Goal: Task Accomplishment & Management: Use online tool/utility

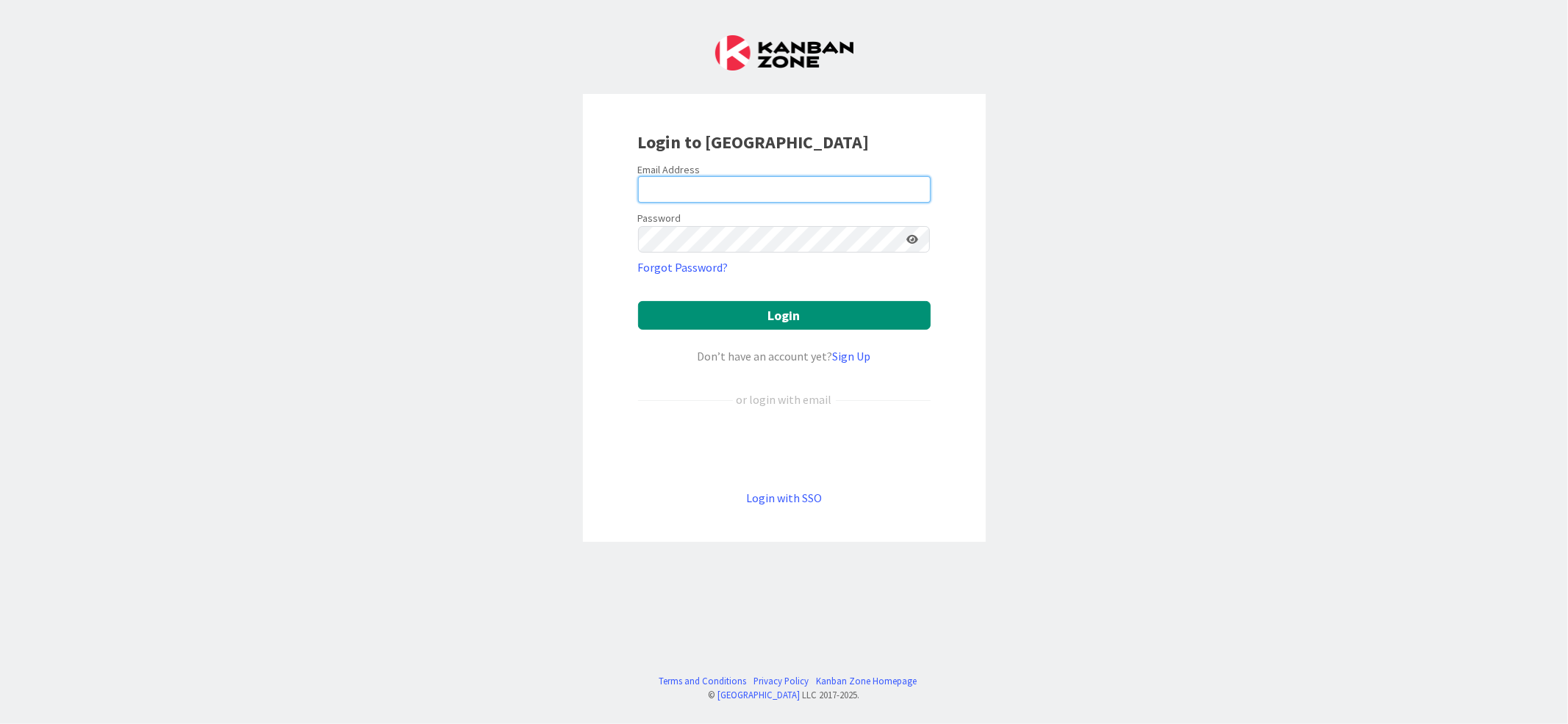
click at [710, 187] on input "email" at bounding box center [784, 190] width 292 height 27
type input "[DOMAIN_NAME][EMAIL_ADDRESS][DOMAIN_NAME]"
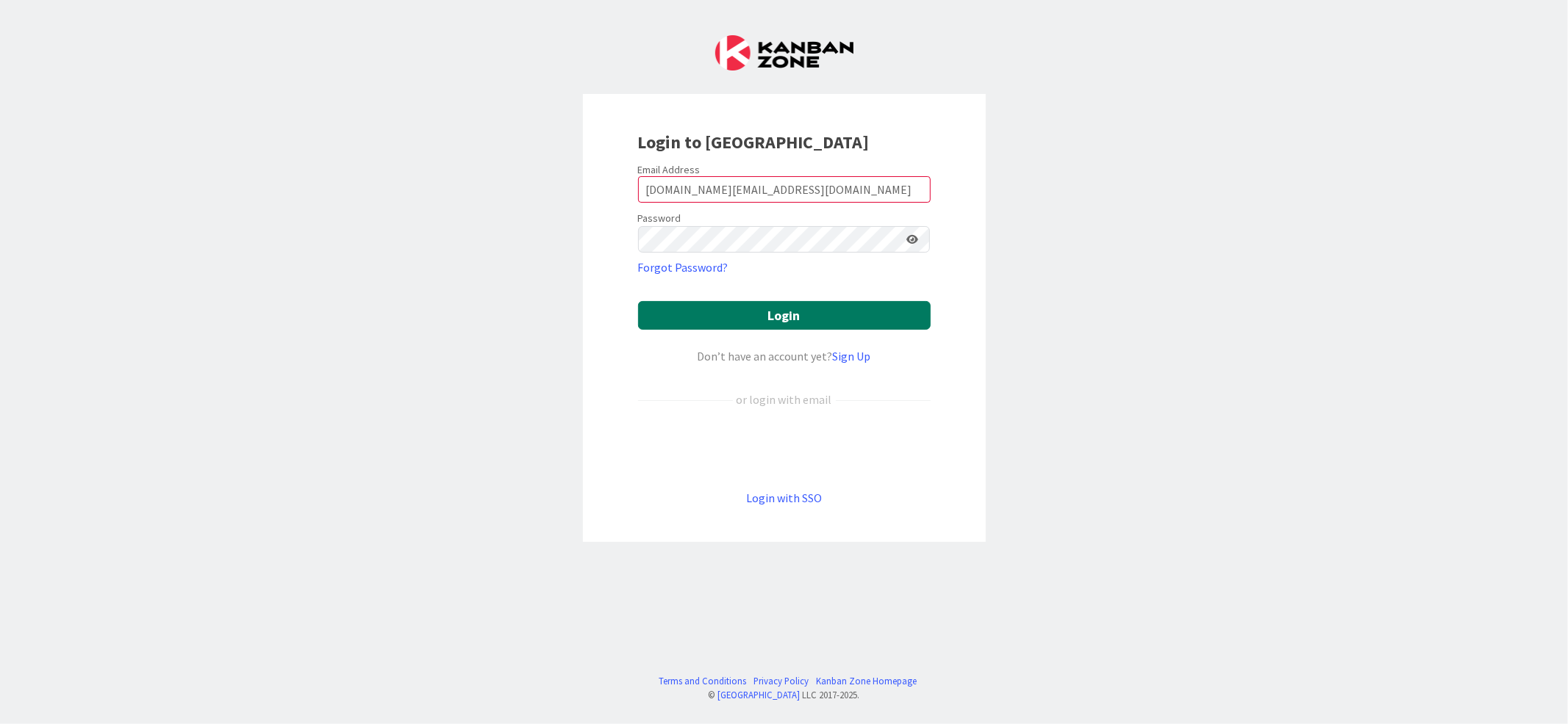
click at [806, 317] on button "Login" at bounding box center [784, 315] width 292 height 28
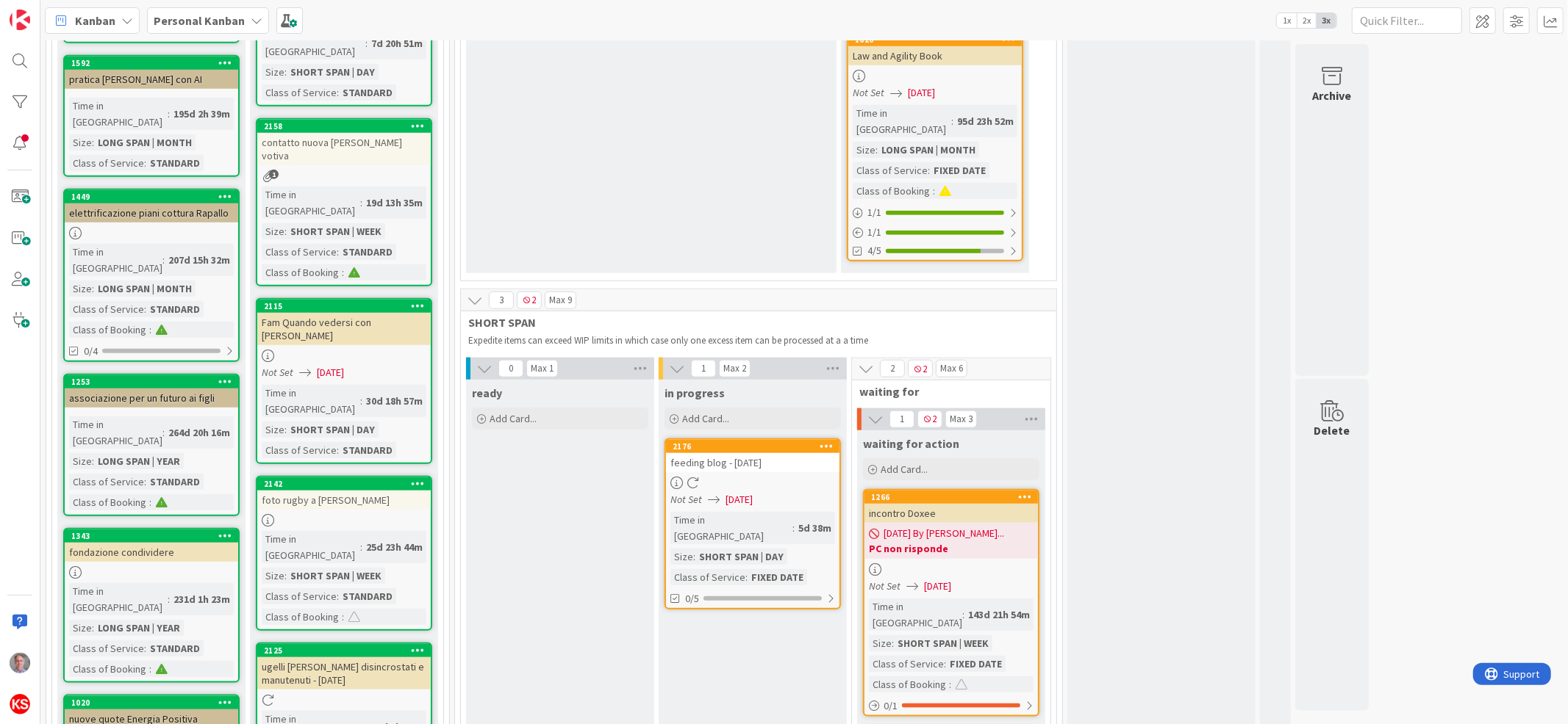
scroll to position [1207, 0]
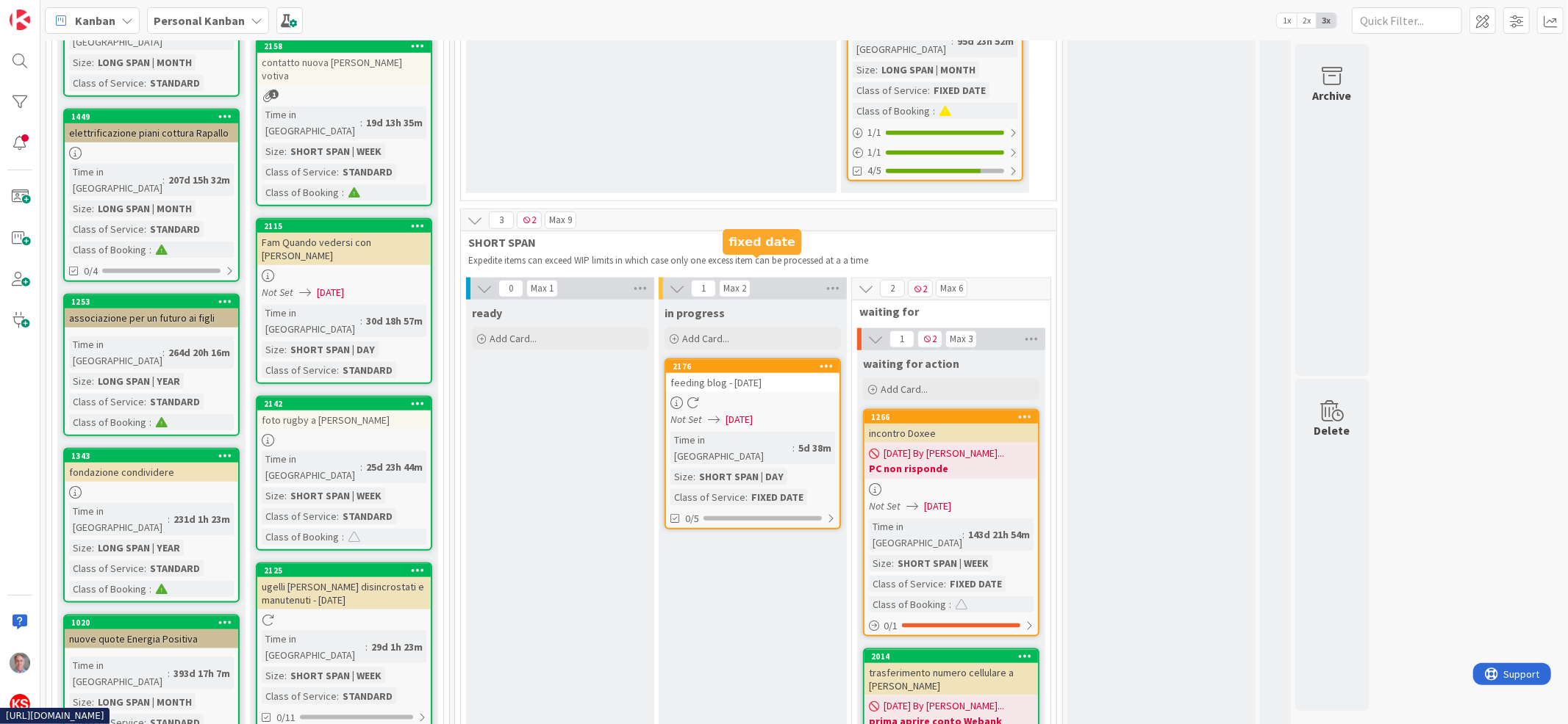
click at [747, 362] on div "2176" at bounding box center [756, 366] width 167 height 10
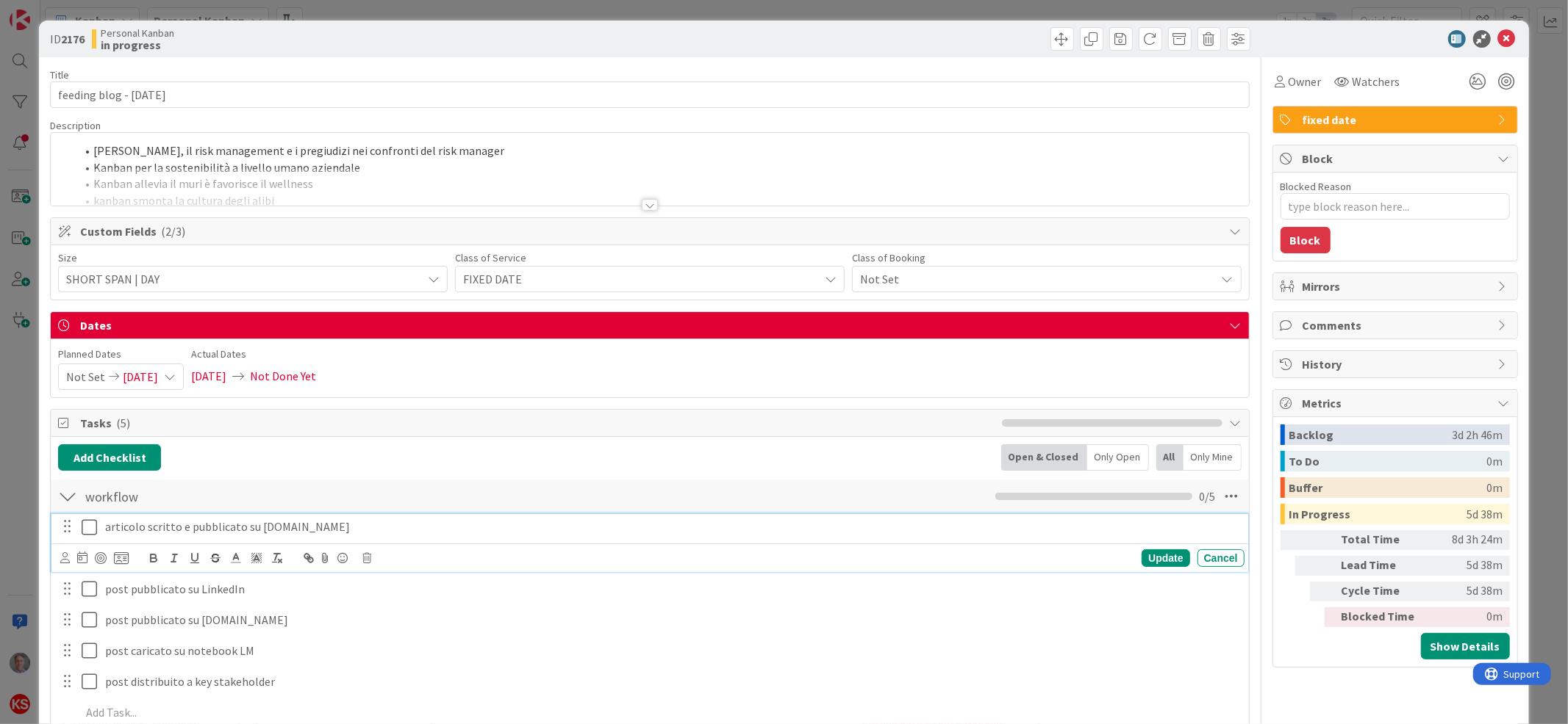
click at [91, 523] on icon at bounding box center [93, 527] width 22 height 17
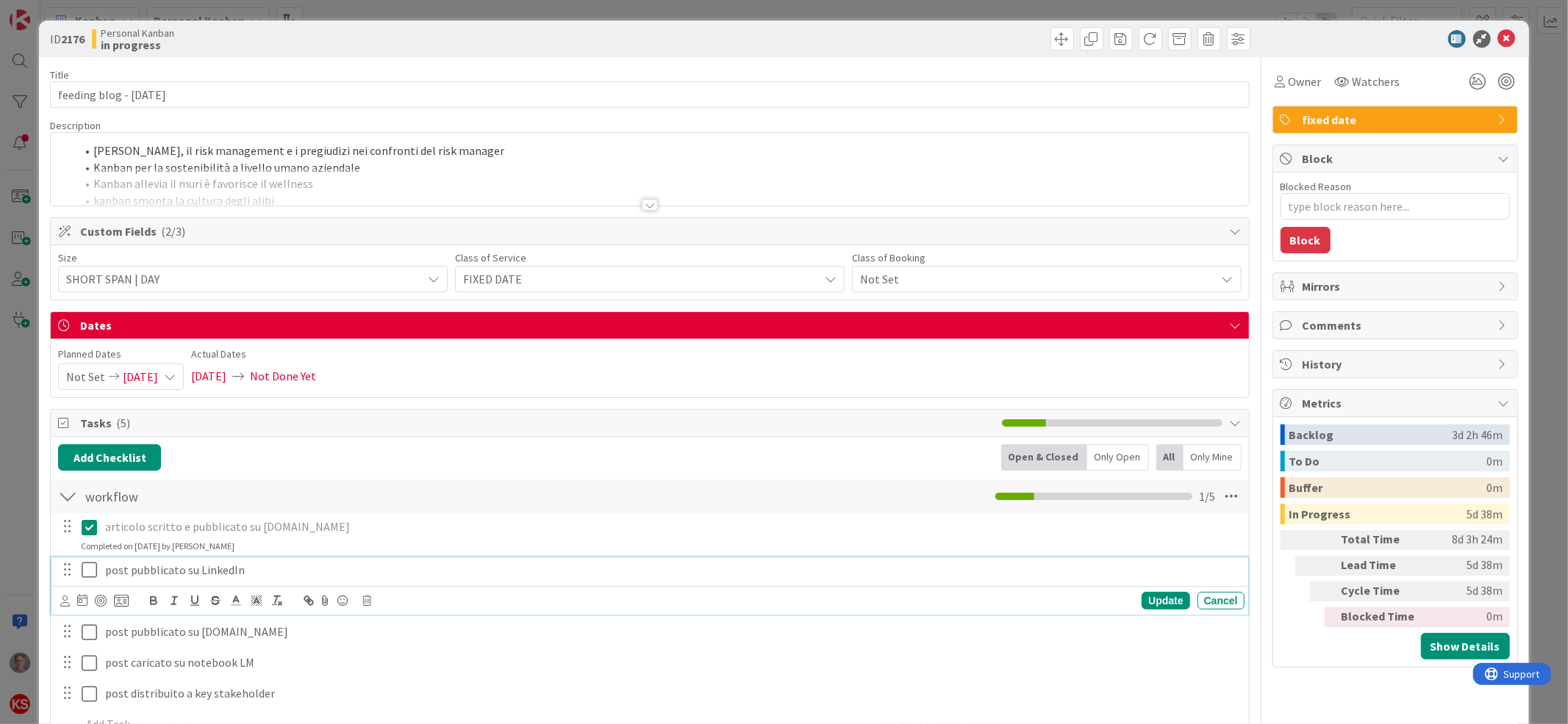
click at [94, 570] on icon at bounding box center [93, 570] width 22 height 17
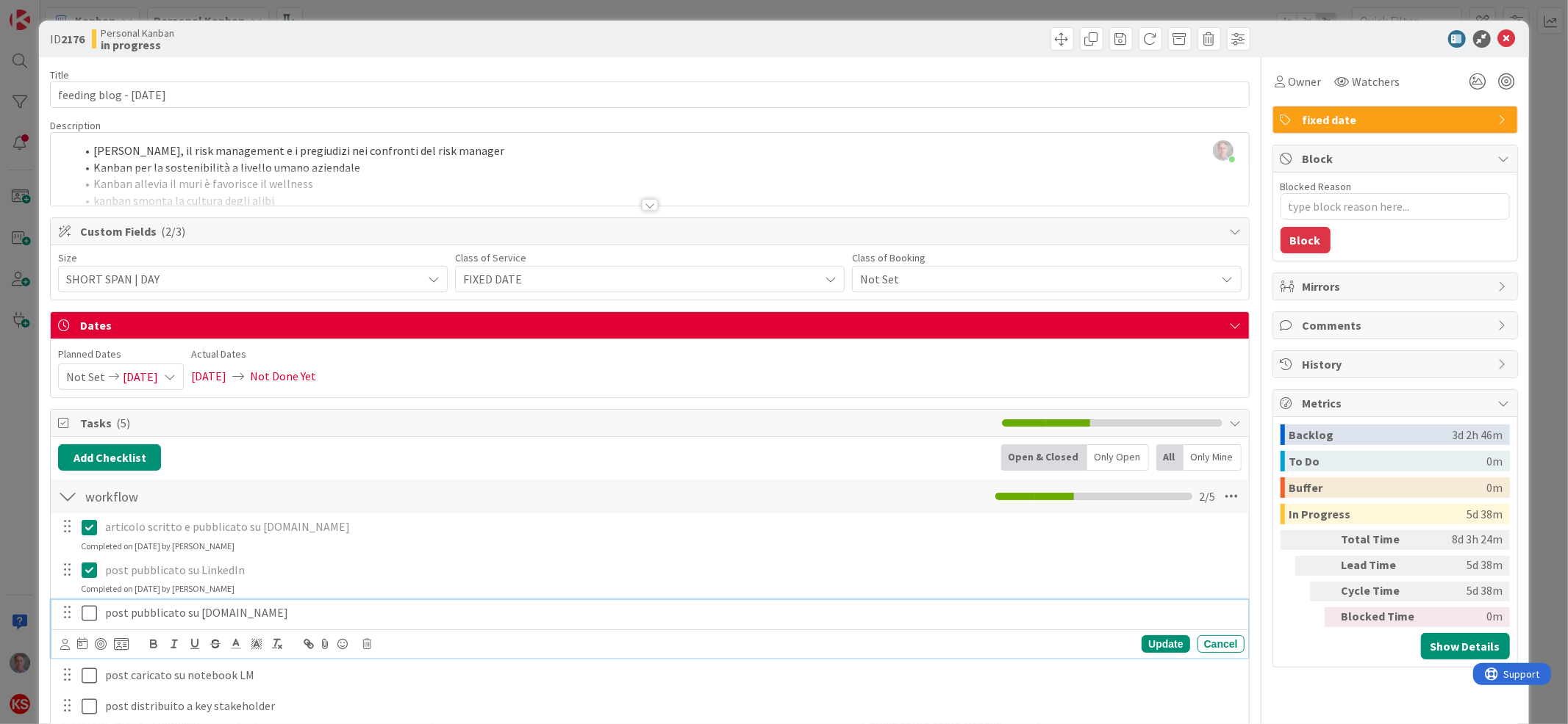
click at [91, 612] on icon at bounding box center [93, 613] width 22 height 17
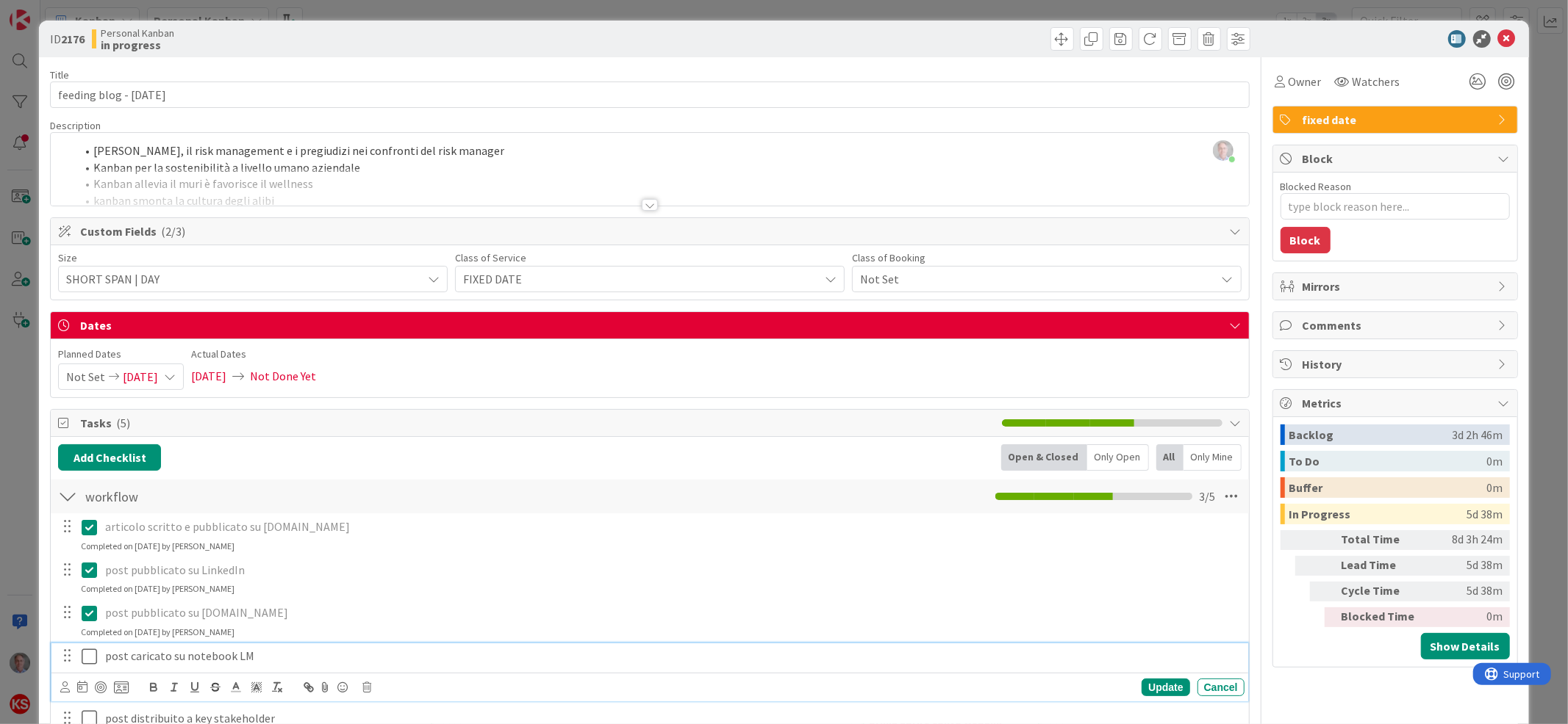
click at [86, 655] on icon at bounding box center [93, 656] width 22 height 17
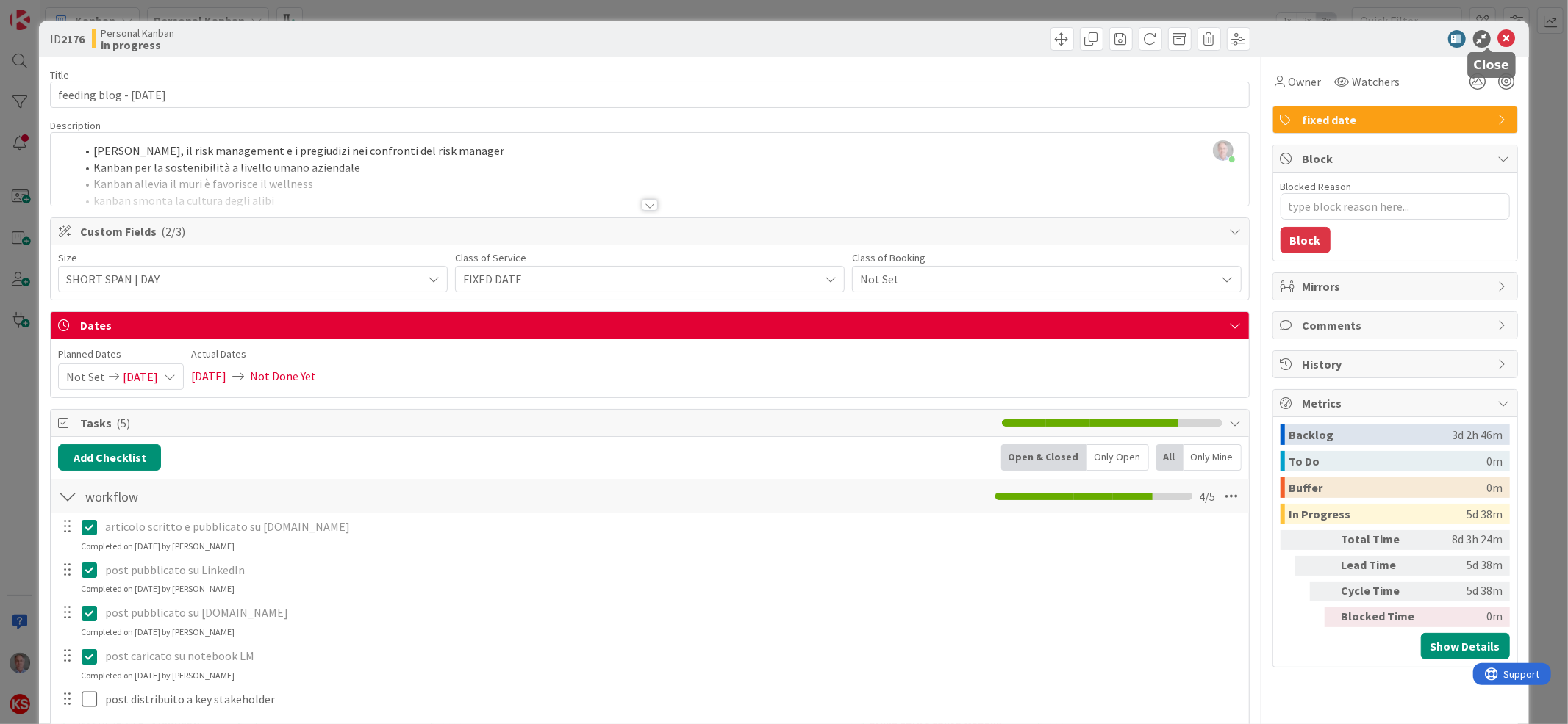
click at [1498, 35] on icon at bounding box center [1507, 39] width 17 height 17
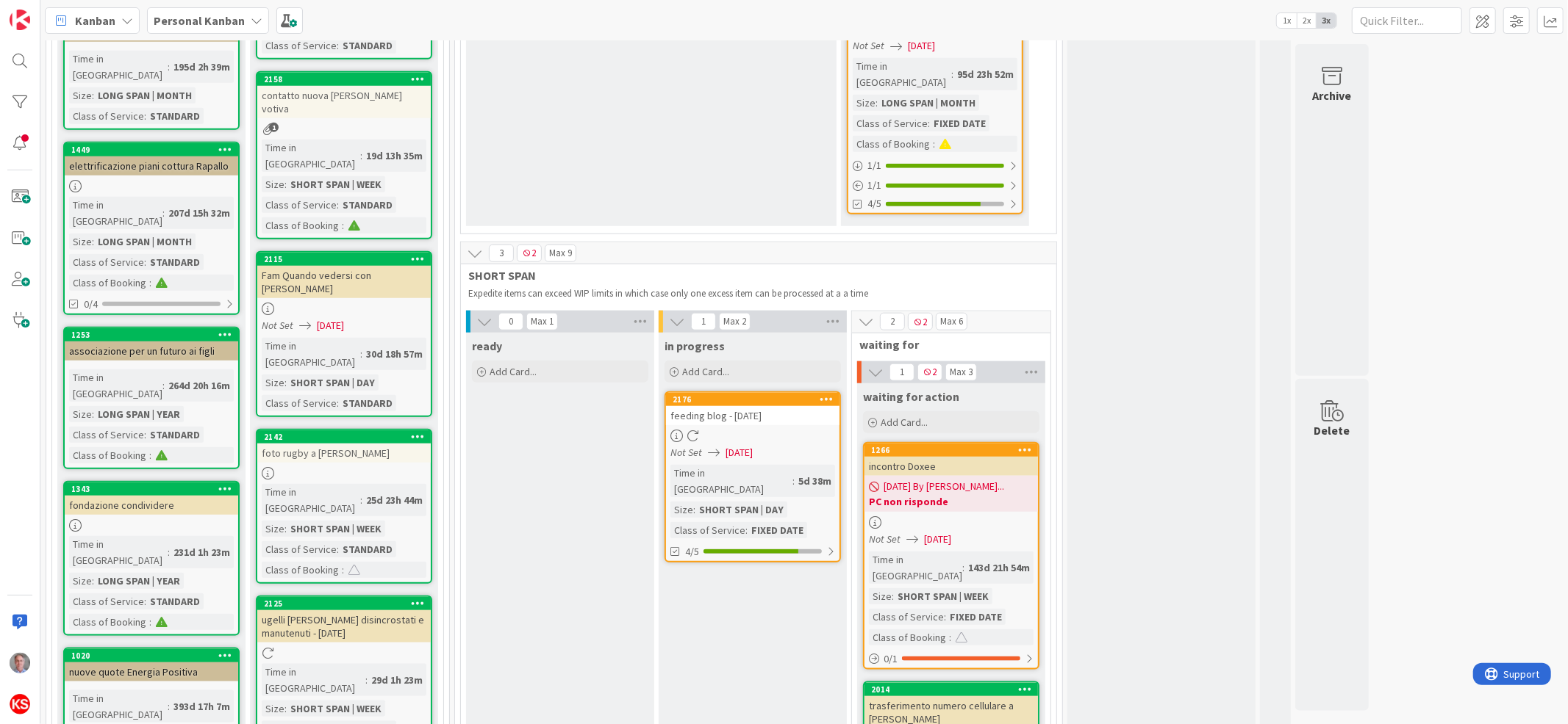
scroll to position [1189, 0]
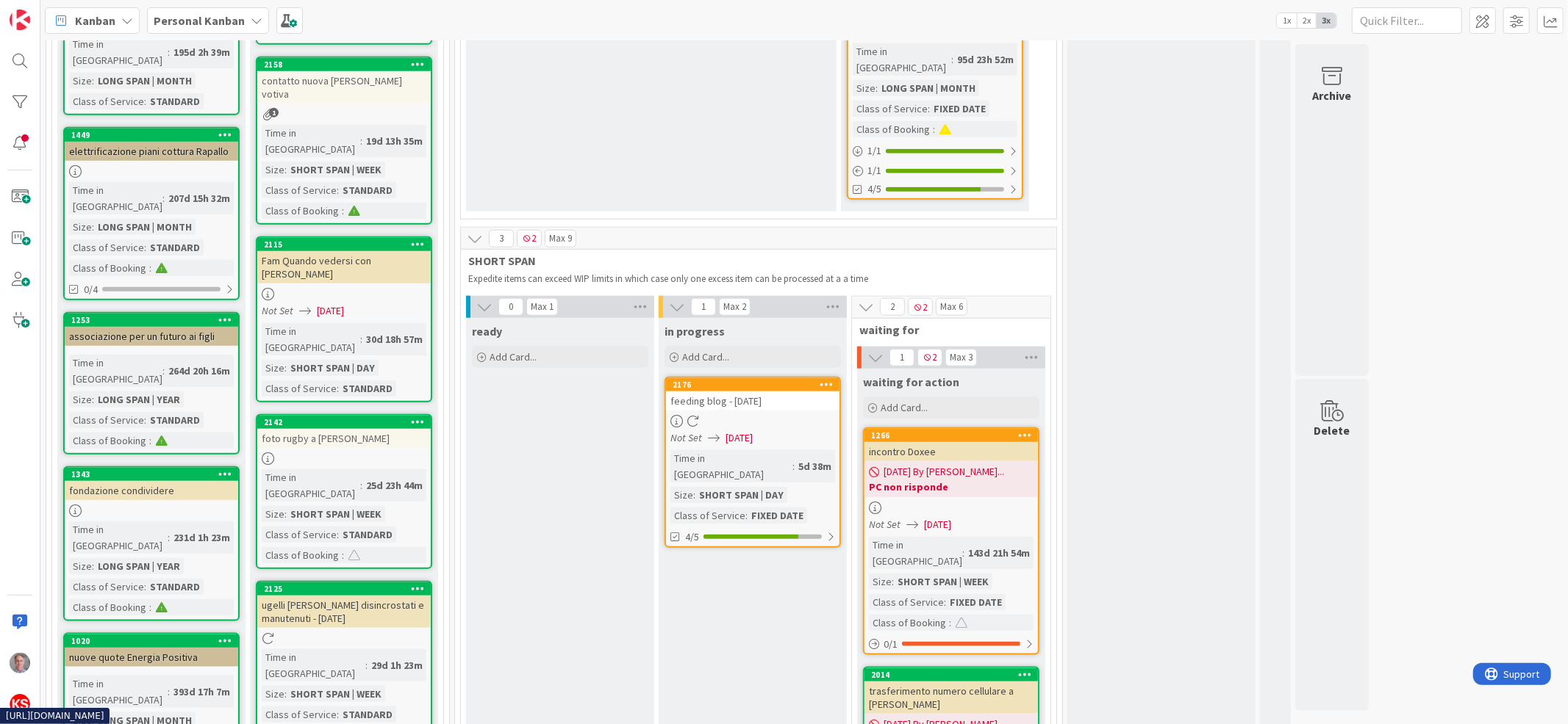
click at [791, 392] on div "feeding blog - [DATE]" at bounding box center [753, 401] width 173 height 19
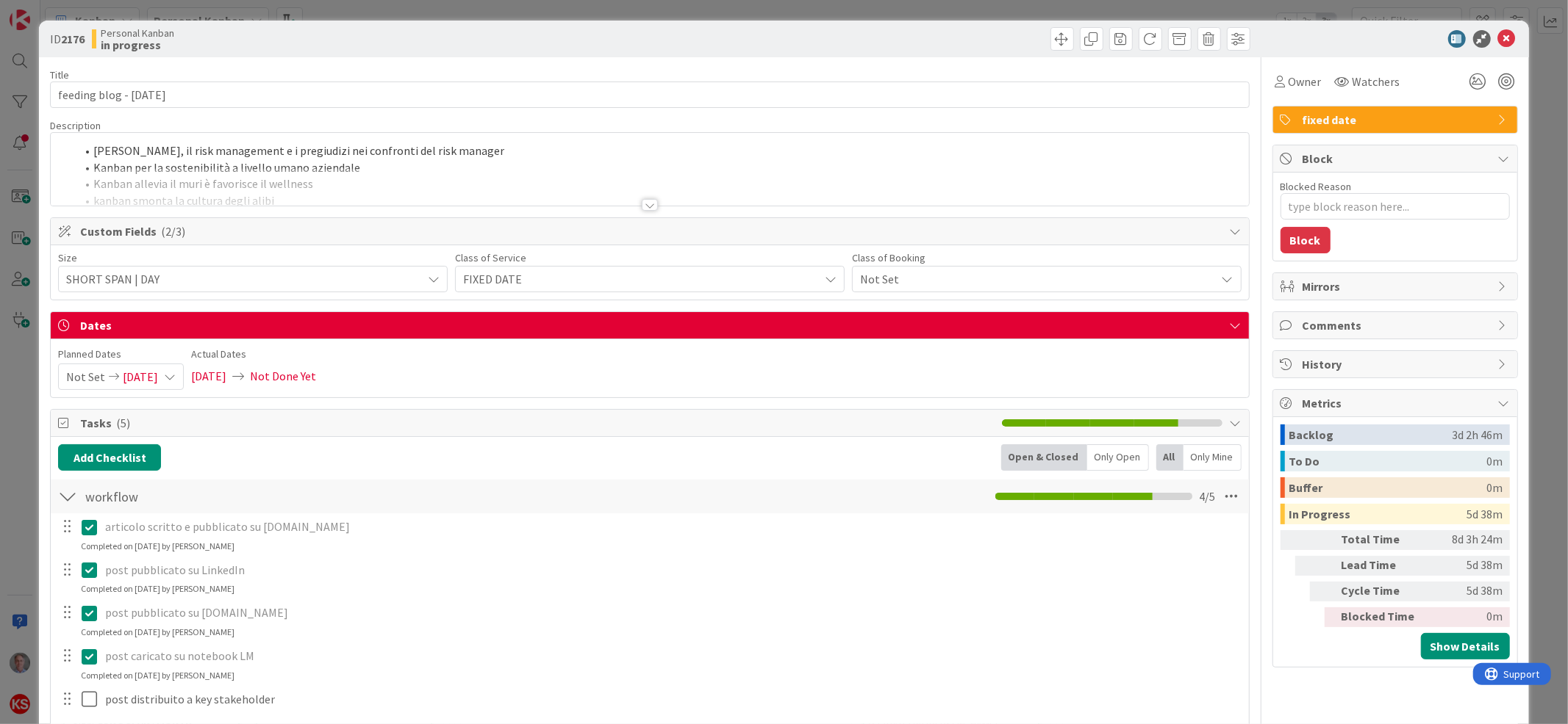
click at [643, 205] on div at bounding box center [650, 205] width 17 height 12
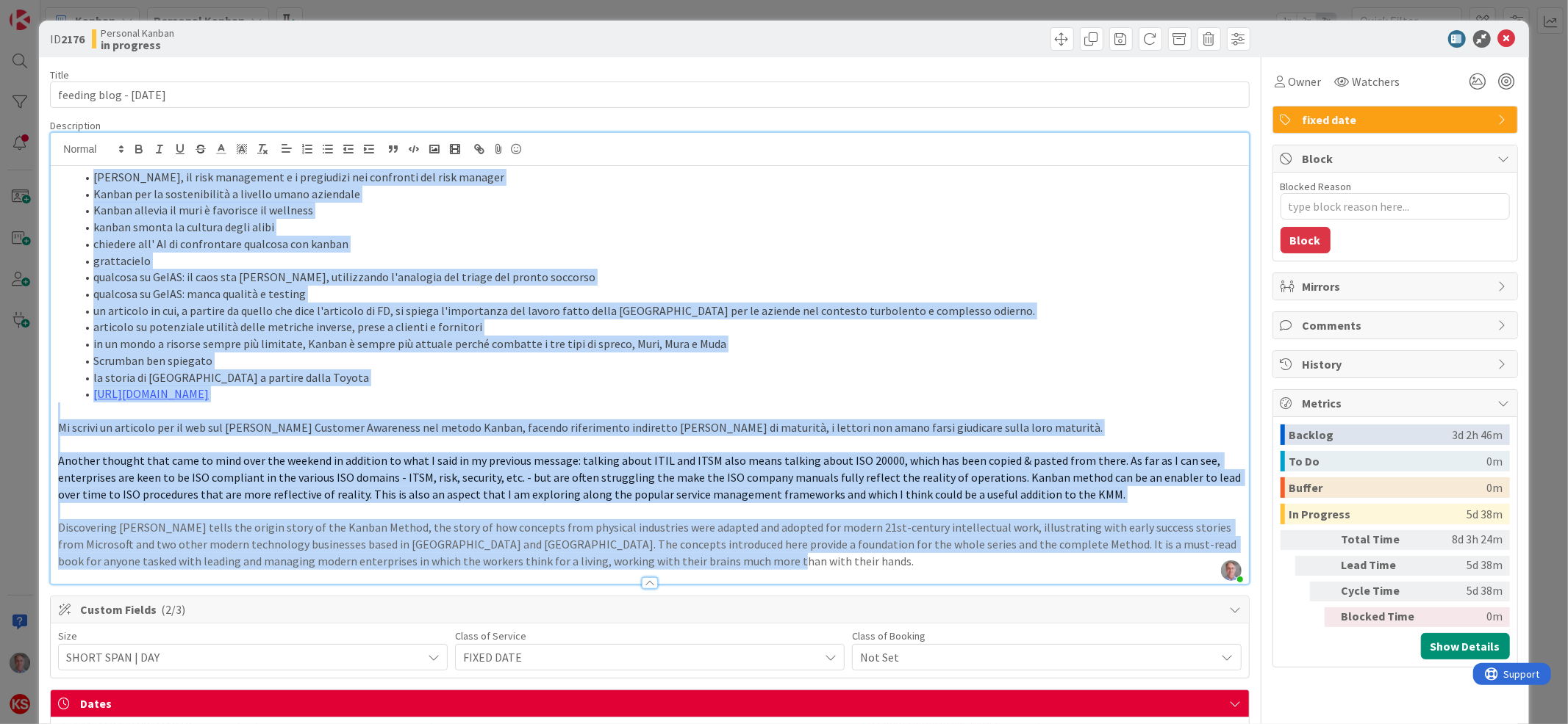
drag, startPoint x: 95, startPoint y: 175, endPoint x: 805, endPoint y: 568, distance: 811.5
click at [805, 568] on div "[PERSON_NAME], il risk management e i pregiudizi nei confronti del risk manager…" at bounding box center [649, 375] width 1197 height 418
copy div "Loremipsu do Sitam, co adip elitseddoe t i utlaboreet dol magnaaliq eni admi ve…"
click at [1498, 40] on icon at bounding box center [1507, 39] width 17 height 17
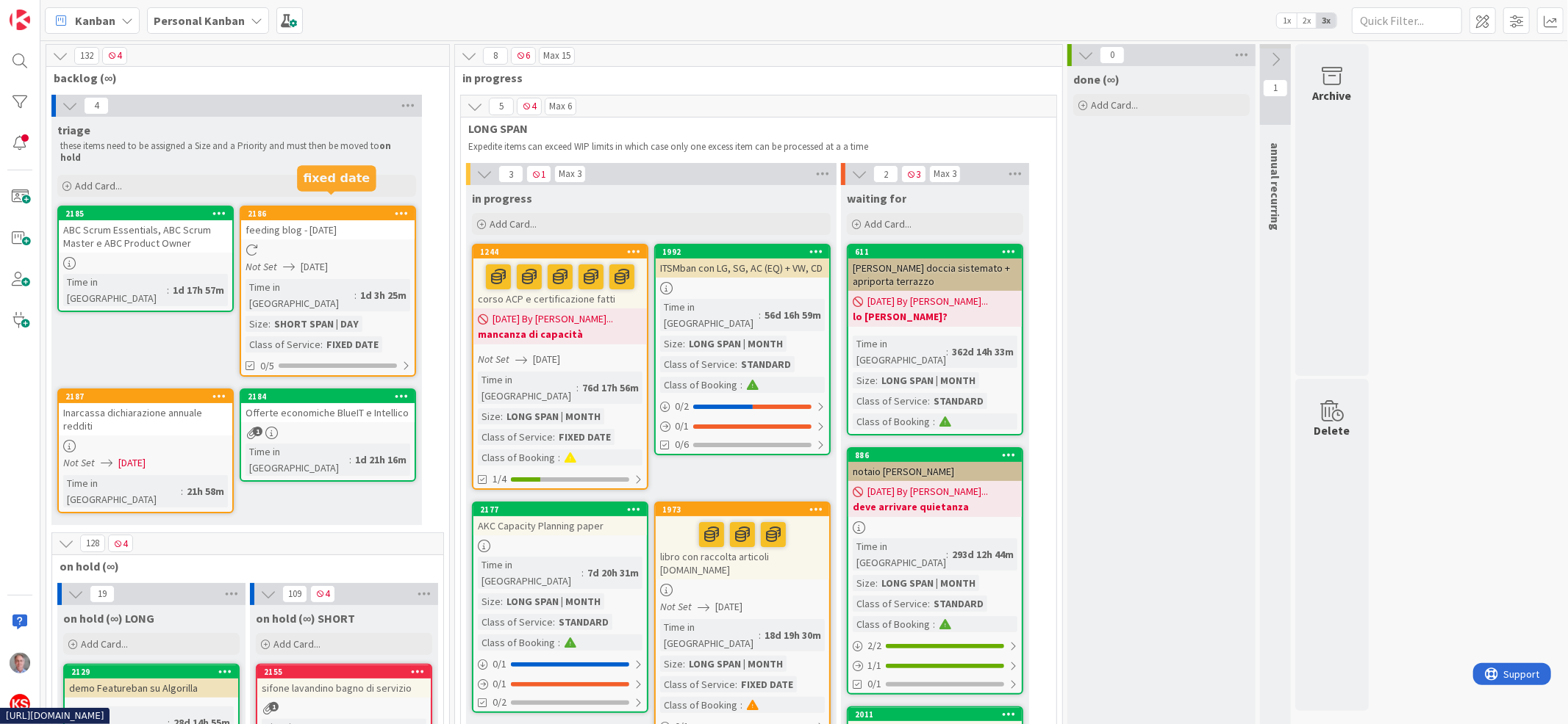
click at [350, 209] on div "2186" at bounding box center [331, 213] width 167 height 10
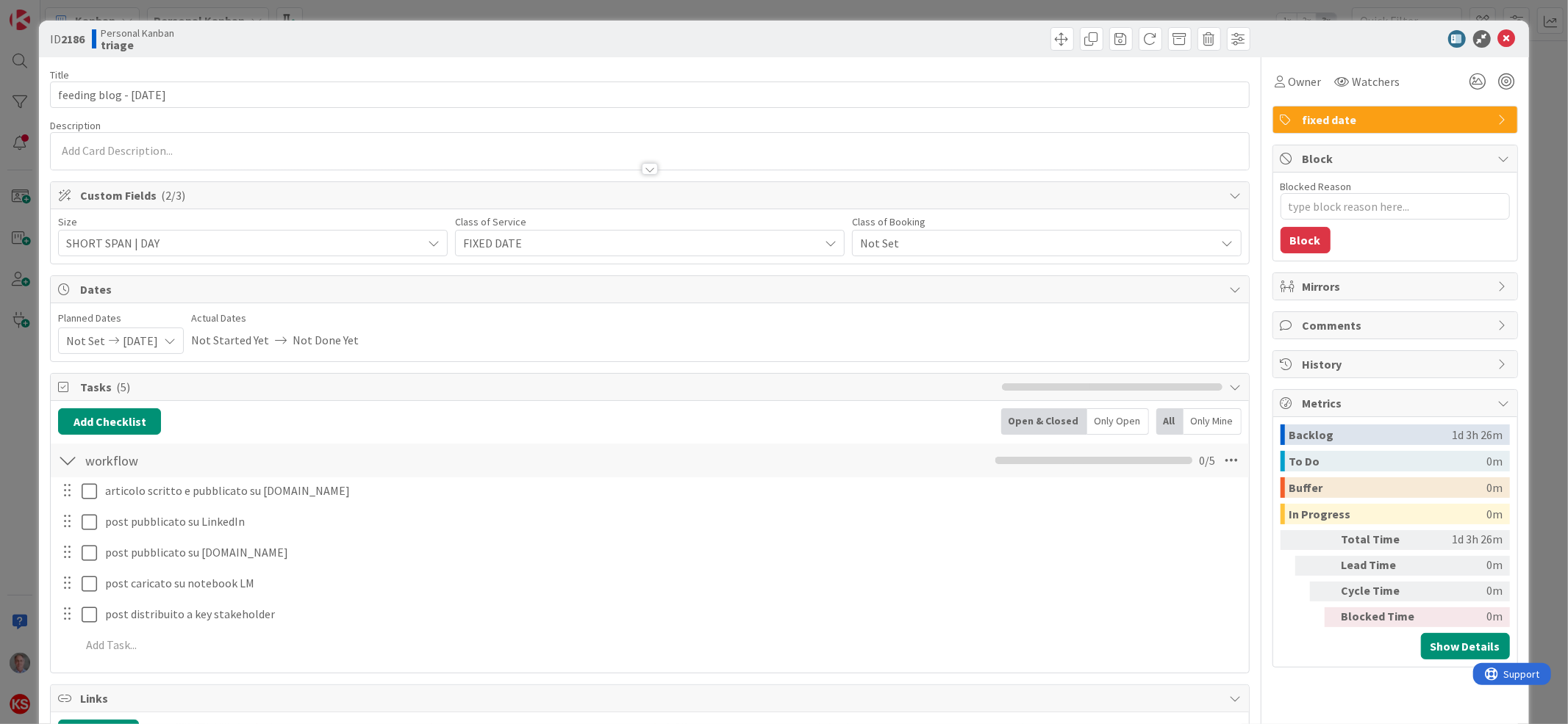
click at [354, 145] on div at bounding box center [649, 151] width 1197 height 37
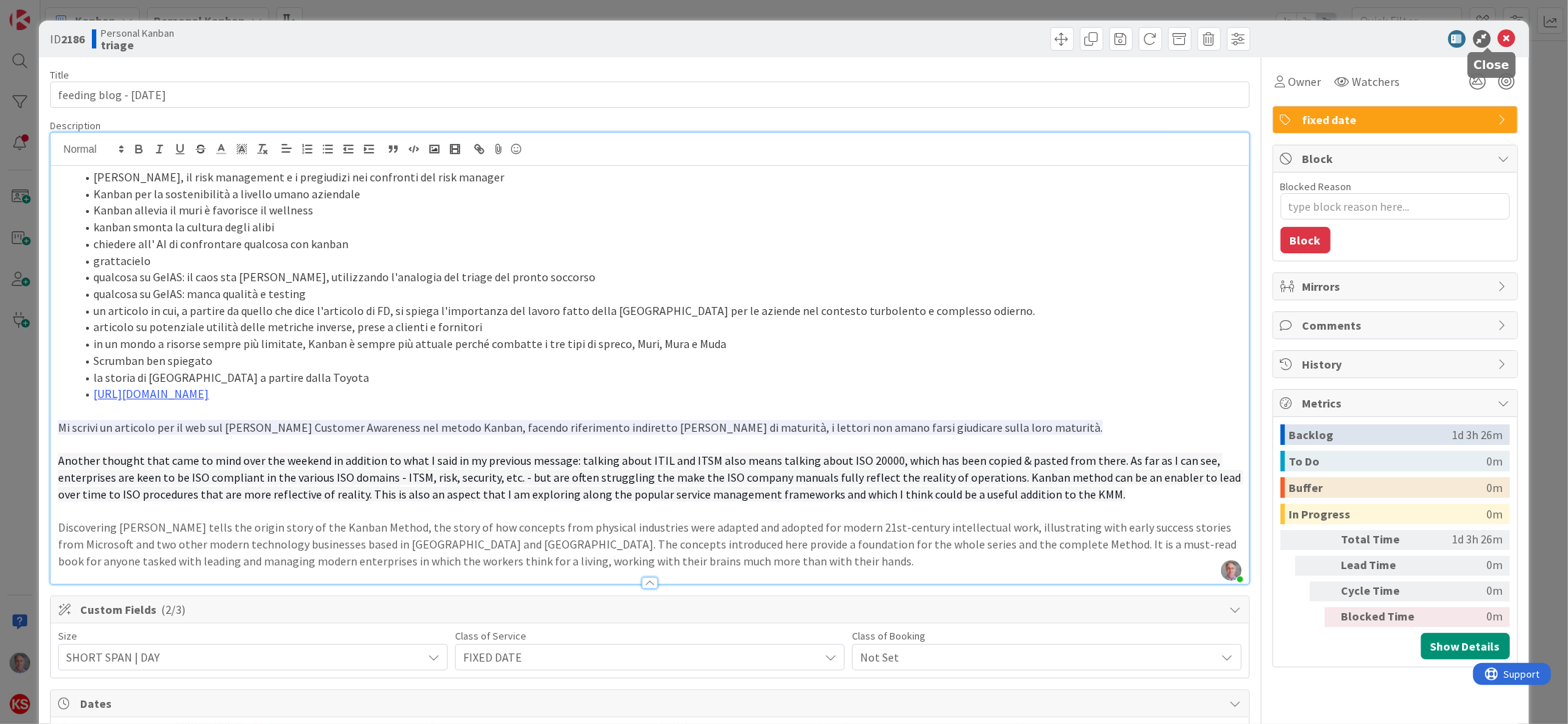
click at [1498, 39] on icon at bounding box center [1507, 39] width 17 height 17
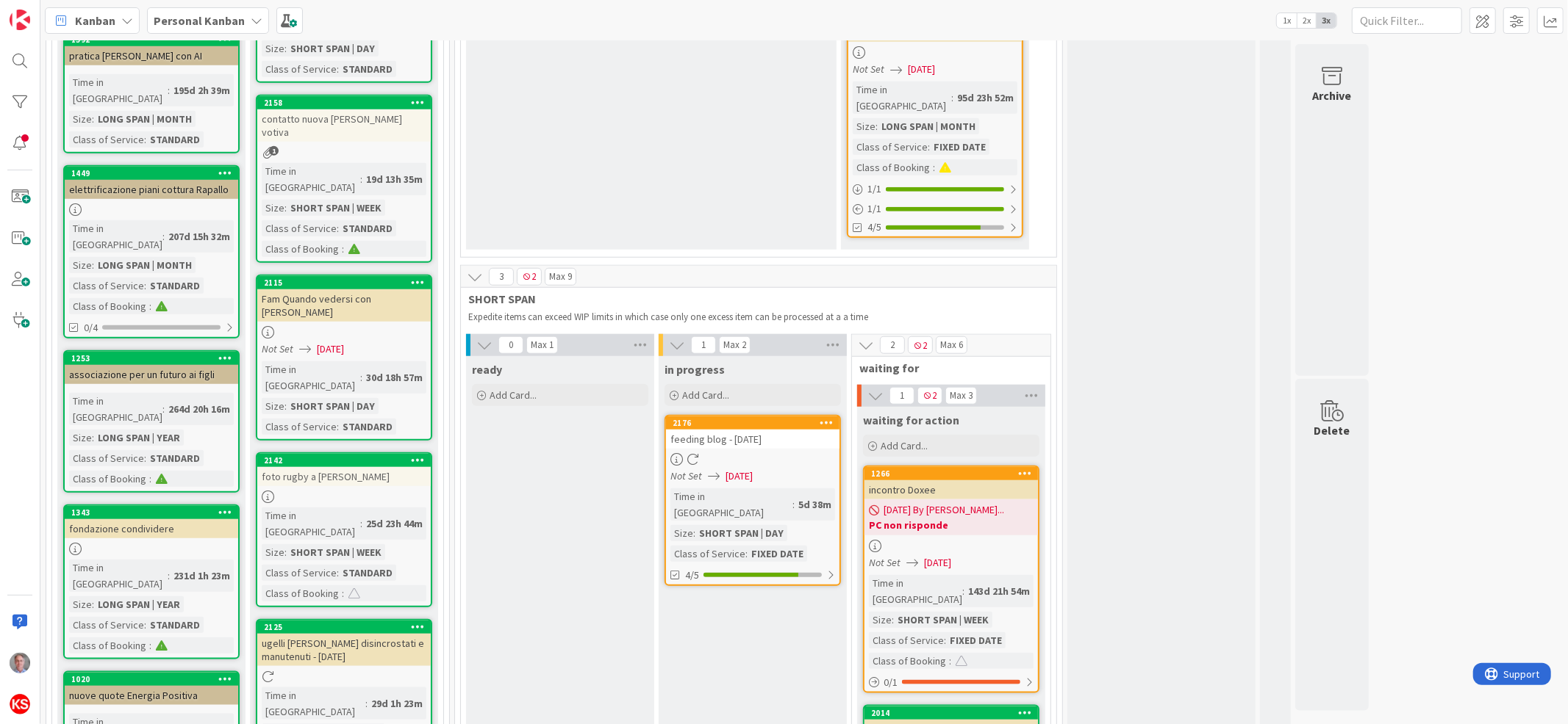
scroll to position [1237, 0]
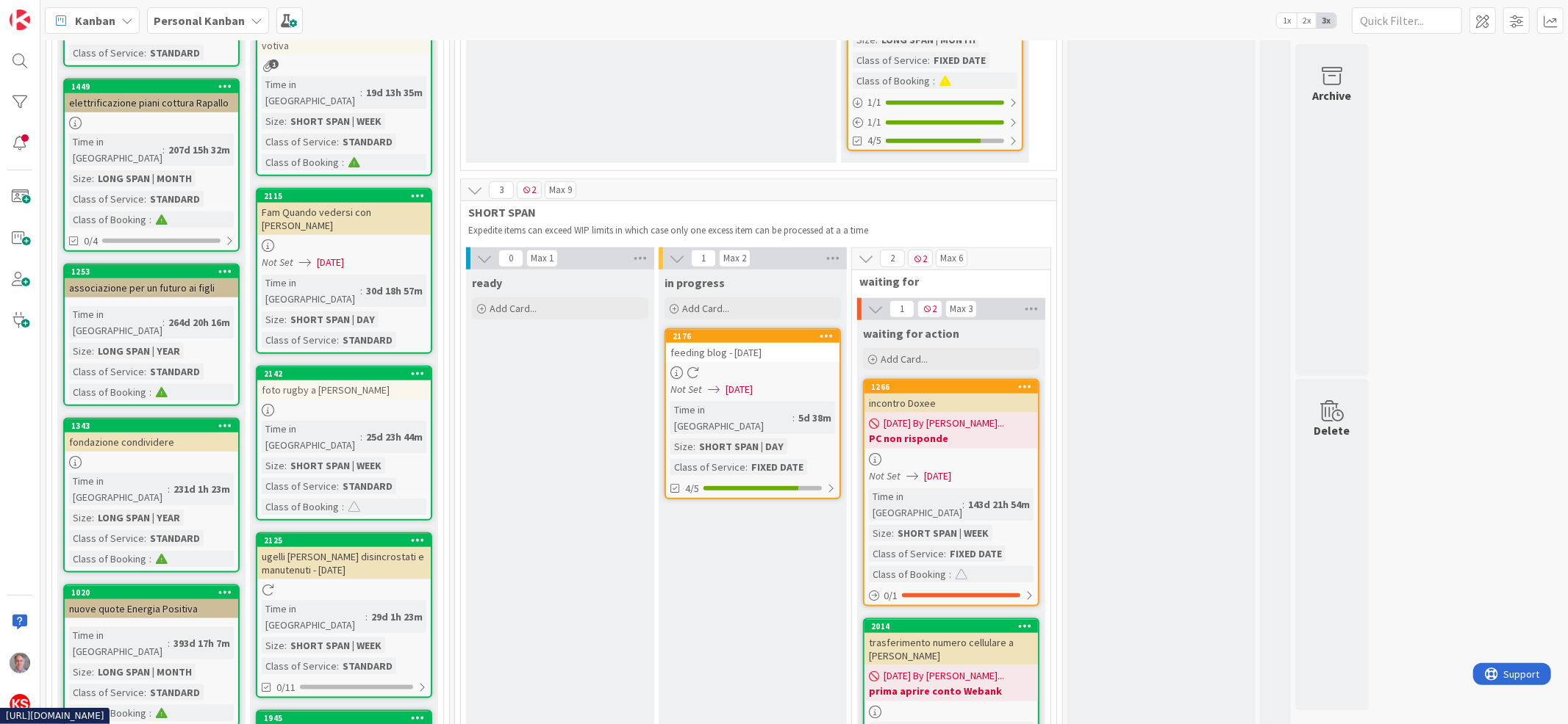
click at [790, 343] on div "feeding blog - [DATE]" at bounding box center [753, 352] width 173 height 19
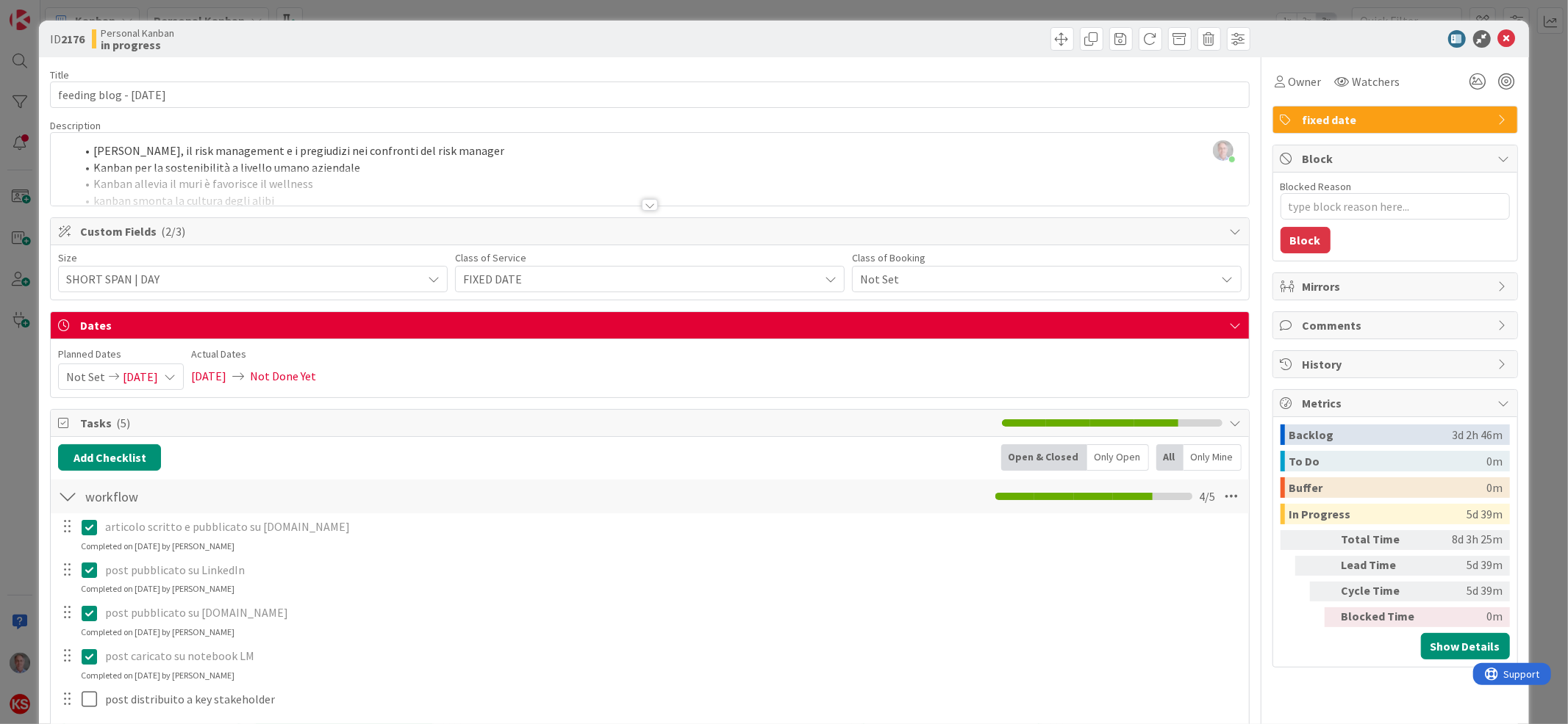
click at [642, 204] on div at bounding box center [650, 205] width 17 height 12
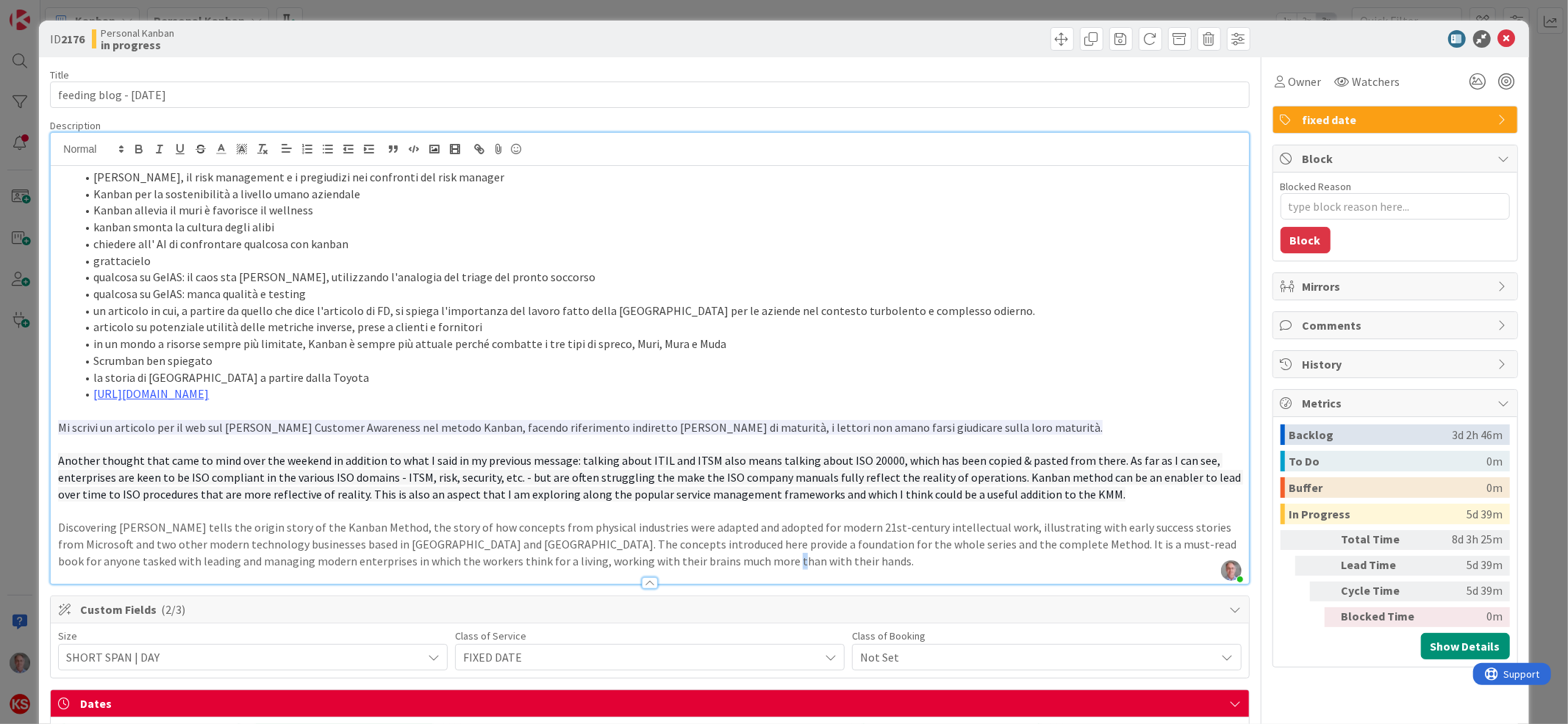
drag, startPoint x: 684, startPoint y: 562, endPoint x: 737, endPoint y: 629, distance: 85.4
click at [737, 629] on div "Title 25 / 128 feeding blog - [DATE] Description [PERSON_NAME] just joined [PER…" at bounding box center [649, 689] width 1199 height 1262
click at [1498, 43] on icon at bounding box center [1507, 39] width 17 height 17
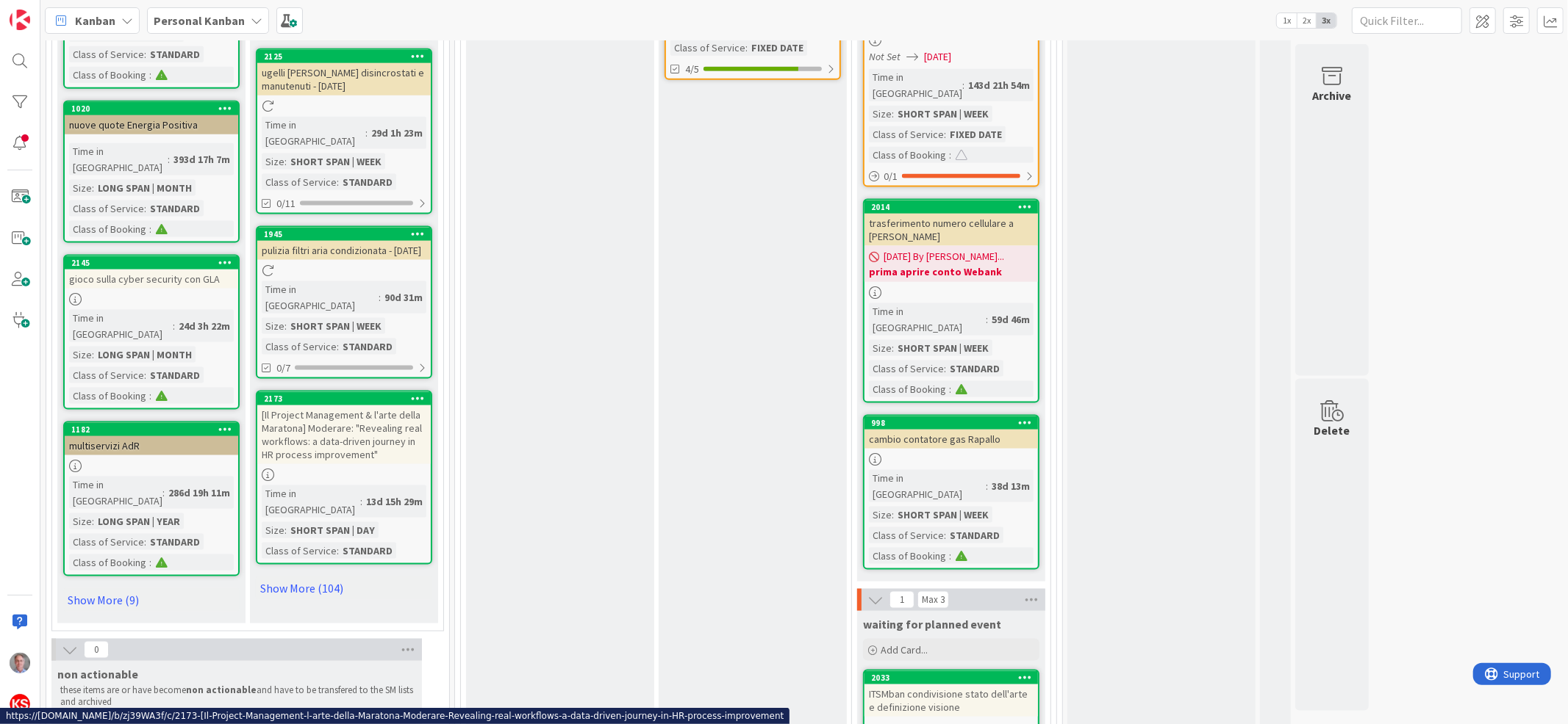
scroll to position [1634, 0]
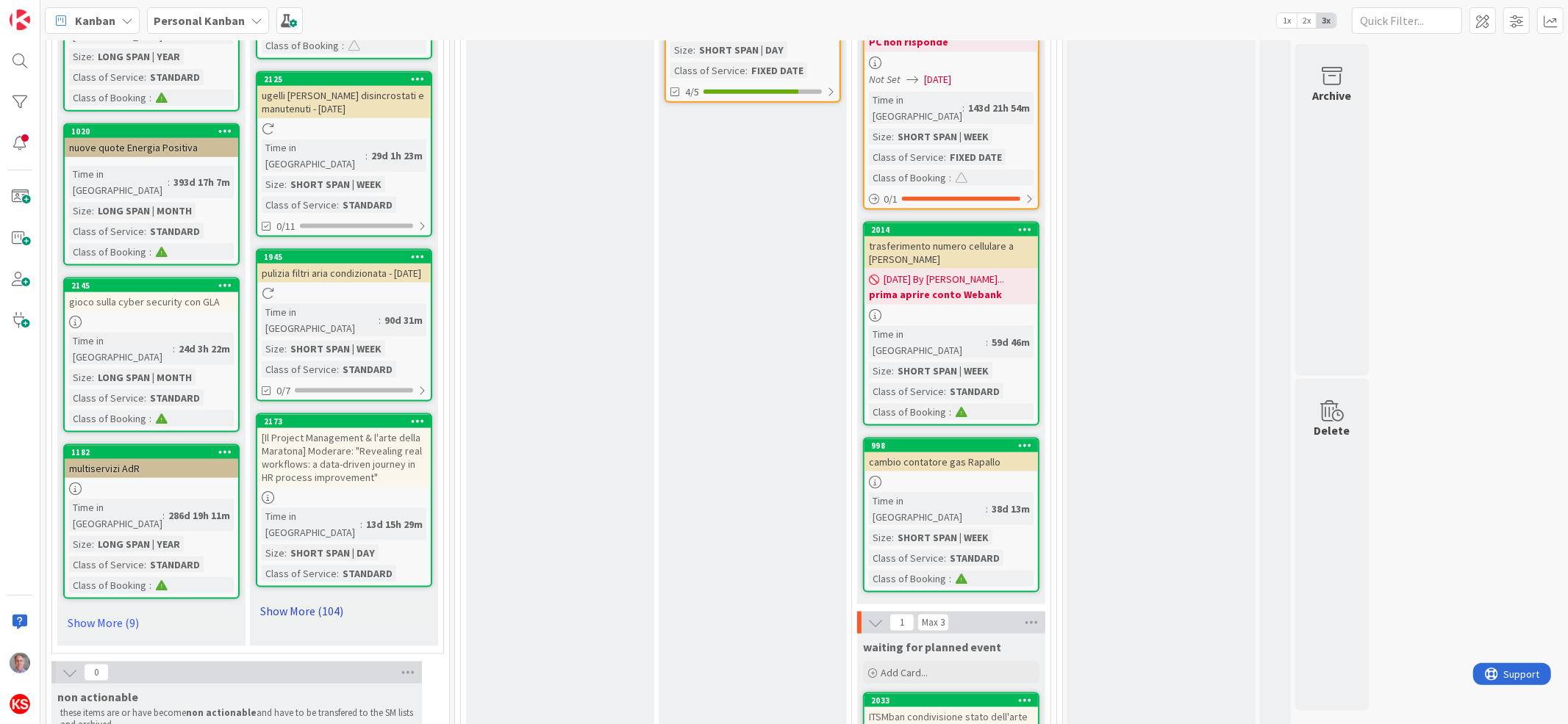
click at [326, 600] on link "Show More (104)" at bounding box center [344, 611] width 177 height 24
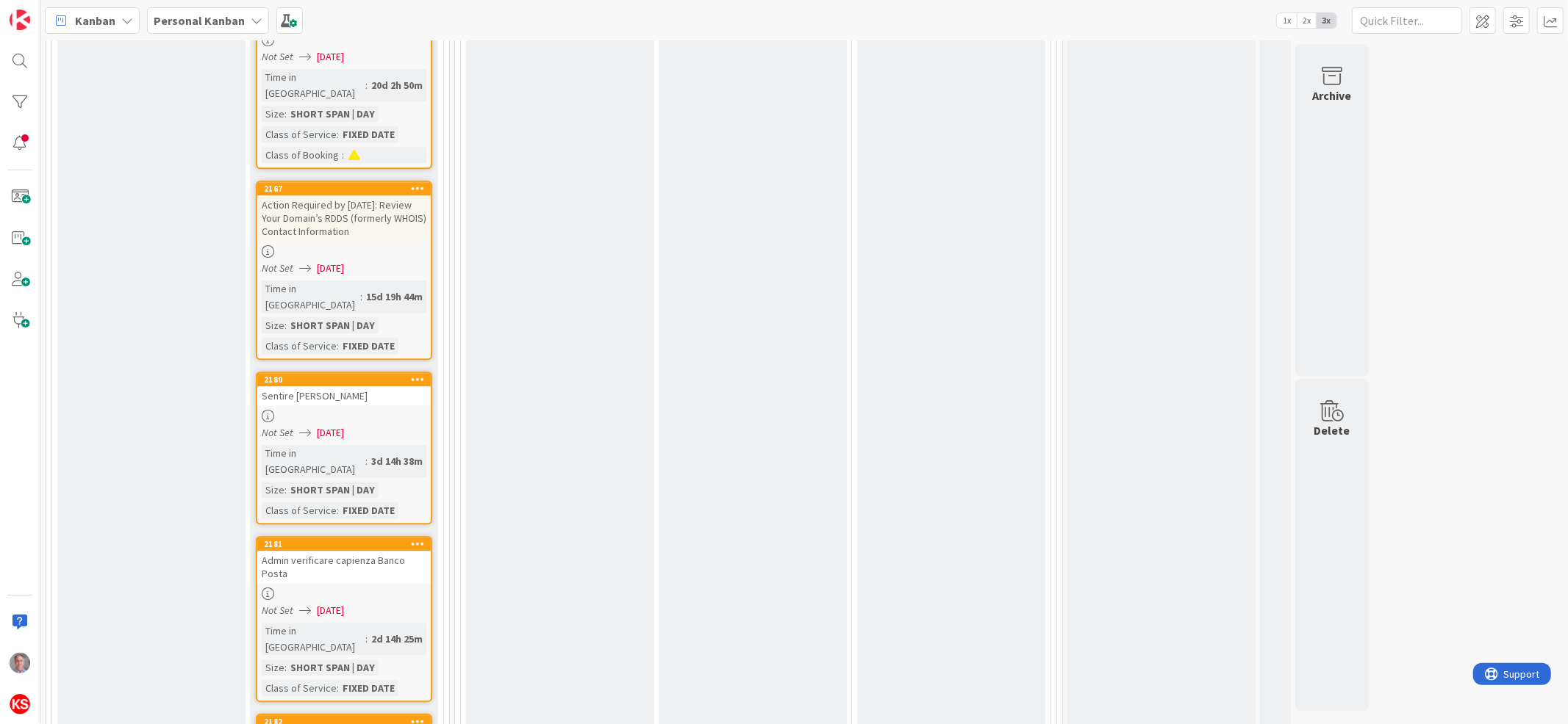
scroll to position [0, 0]
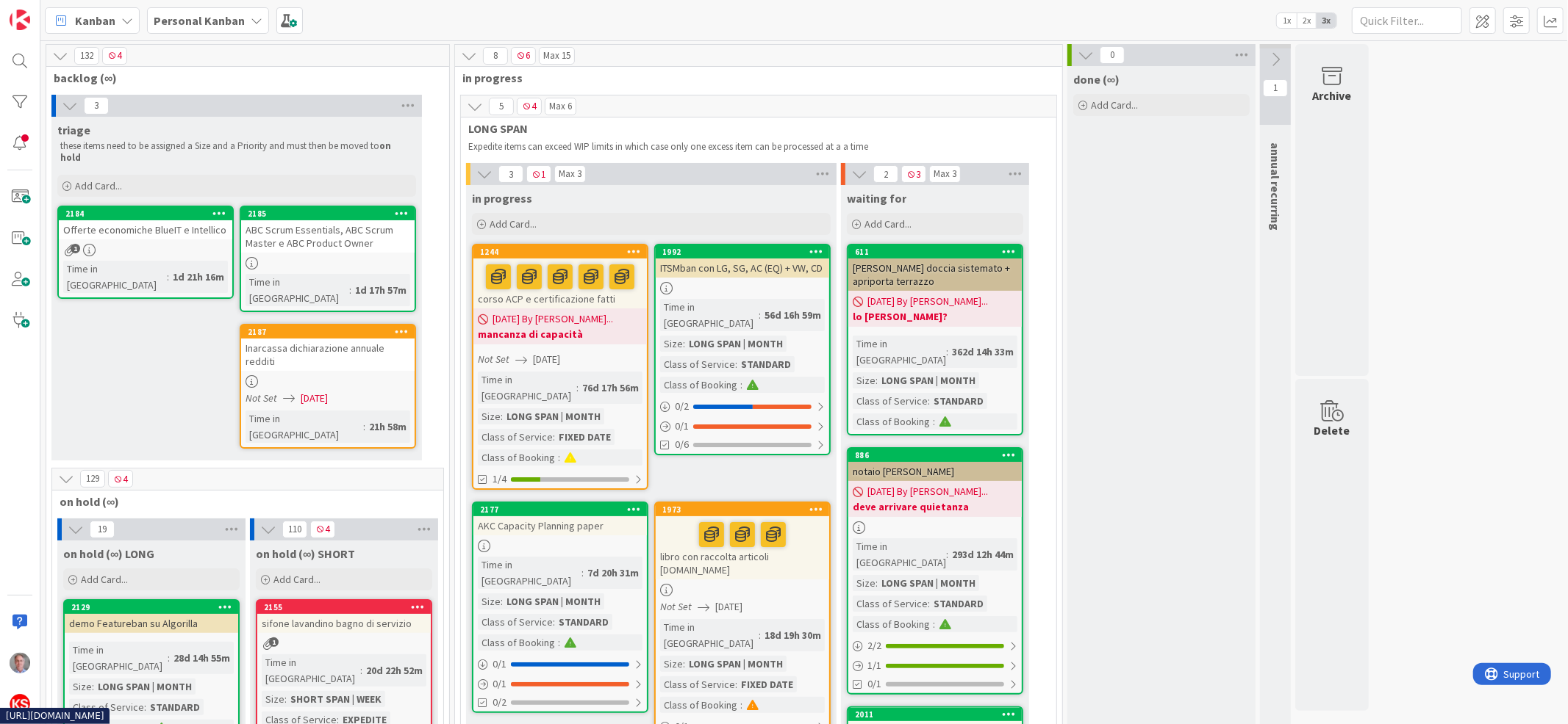
click at [359, 375] on div at bounding box center [328, 381] width 173 height 13
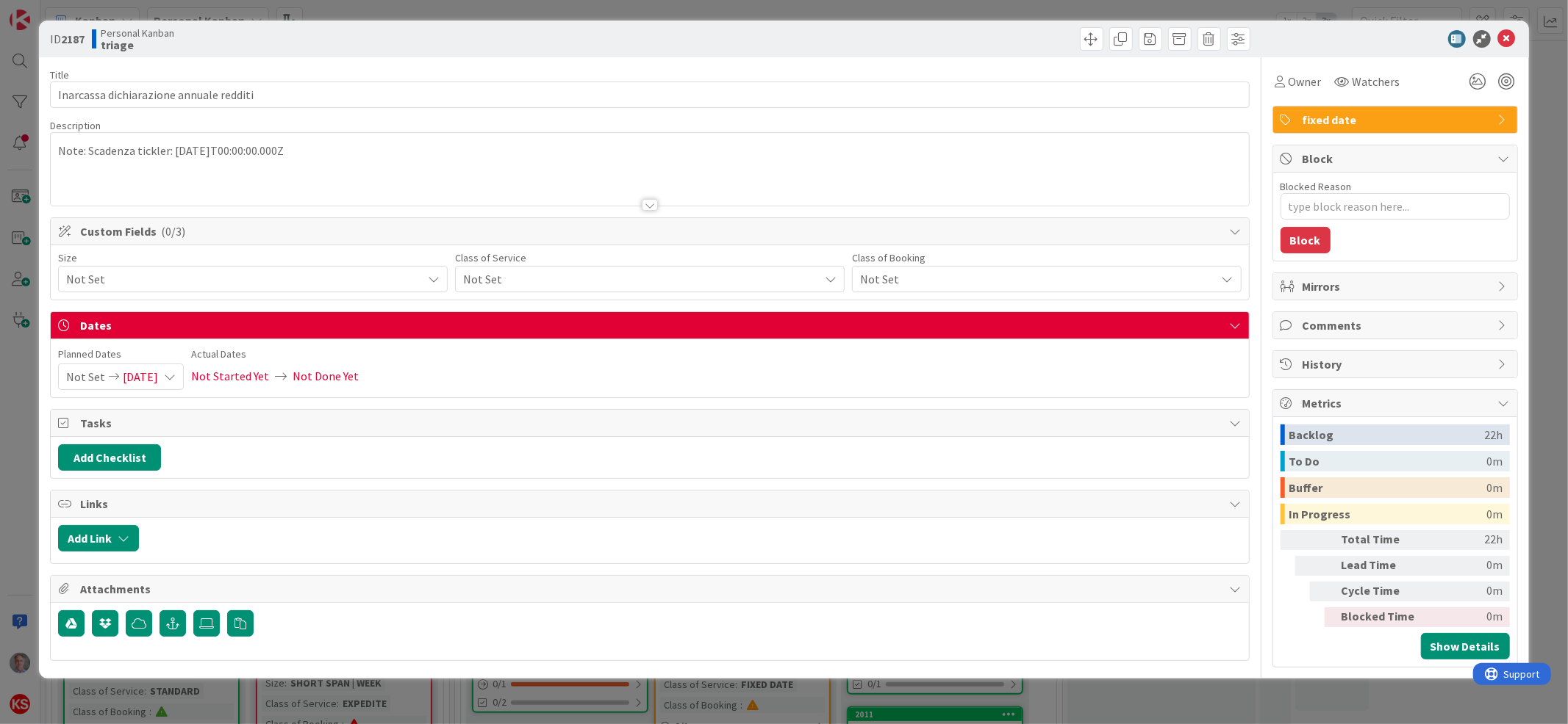
click at [358, 284] on span "Not Set" at bounding box center [240, 279] width 348 height 20
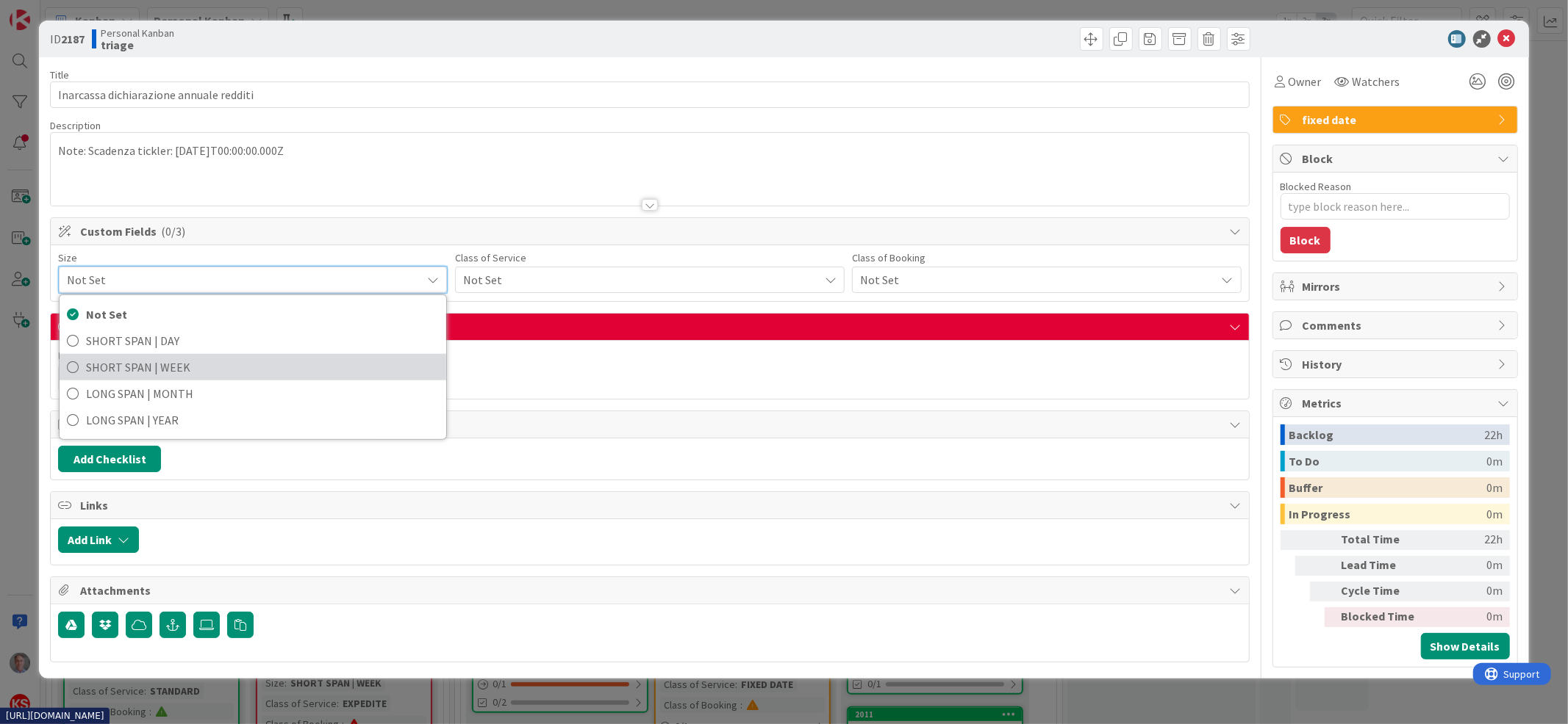
click at [300, 364] on span "SHORT SPAN | WEEK" at bounding box center [263, 367] width 353 height 22
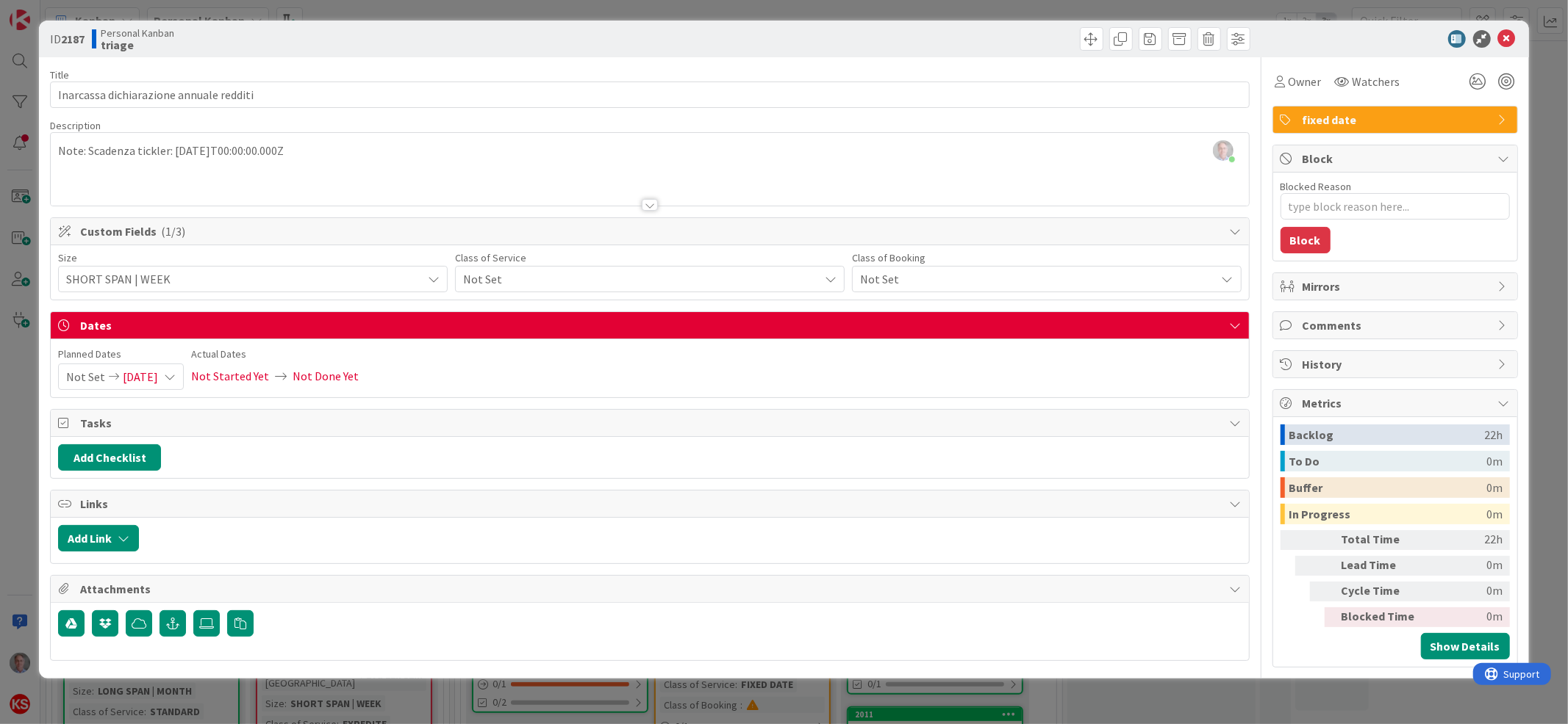
click at [415, 280] on span "Not Set" at bounding box center [240, 279] width 348 height 20
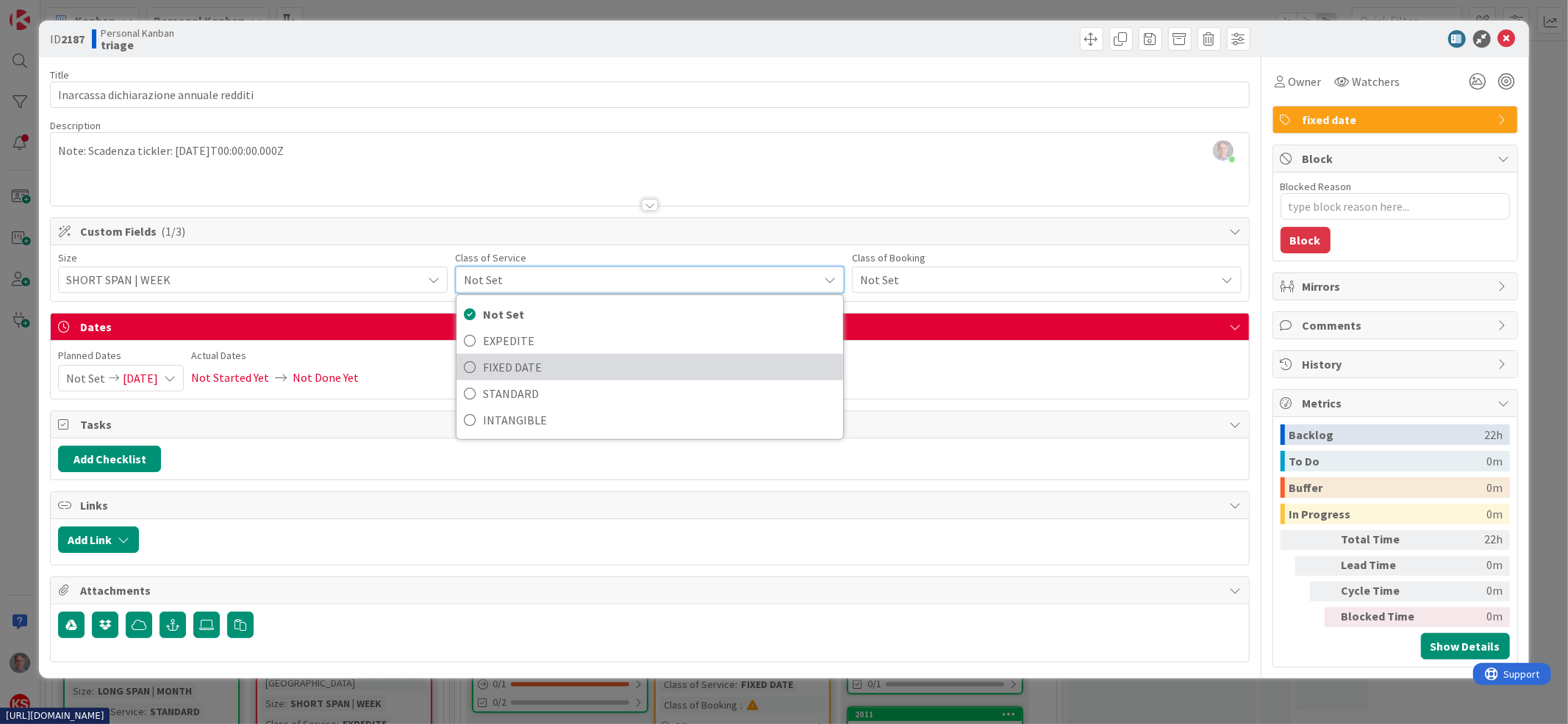
click at [527, 372] on span "FIXED DATE" at bounding box center [660, 367] width 353 height 22
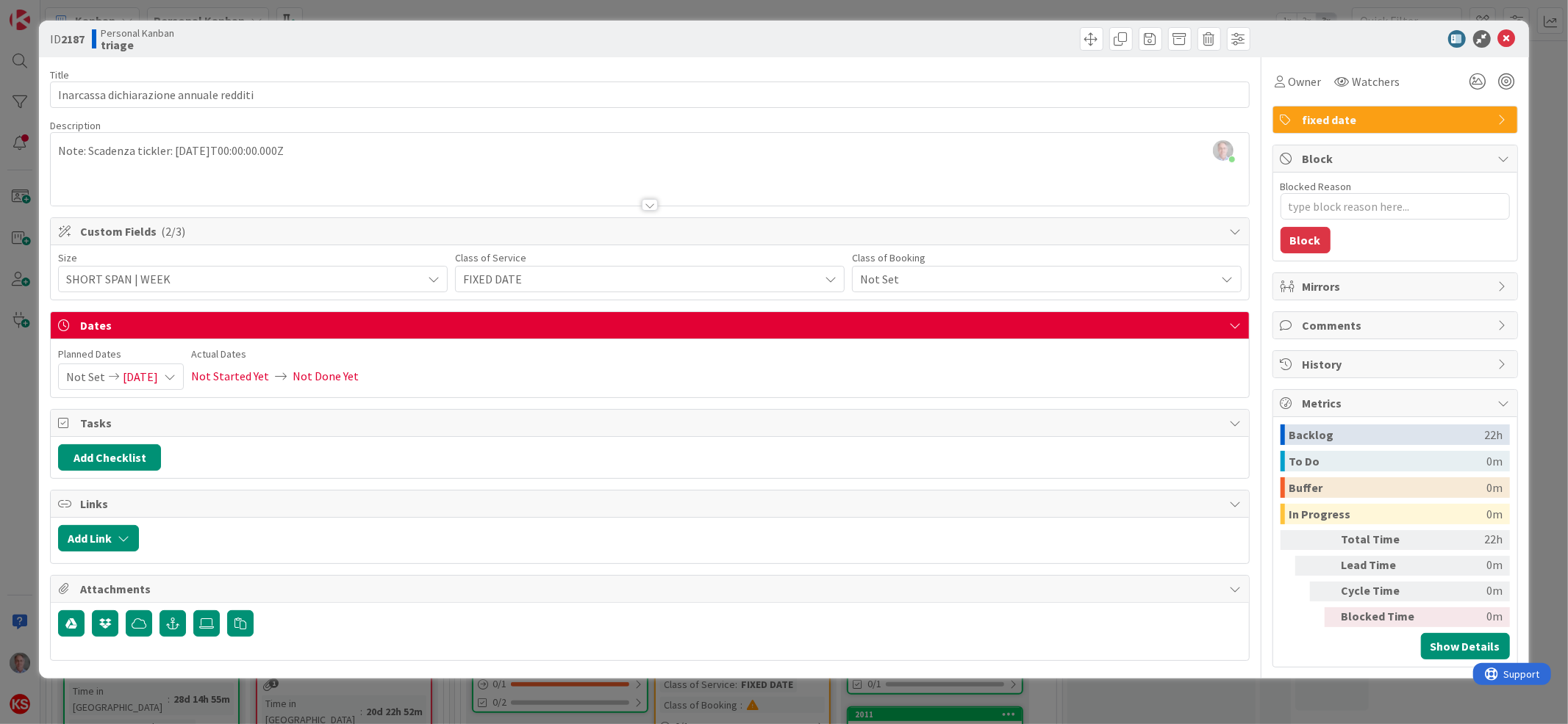
type textarea "x"
click at [176, 371] on icon at bounding box center [169, 377] width 12 height 12
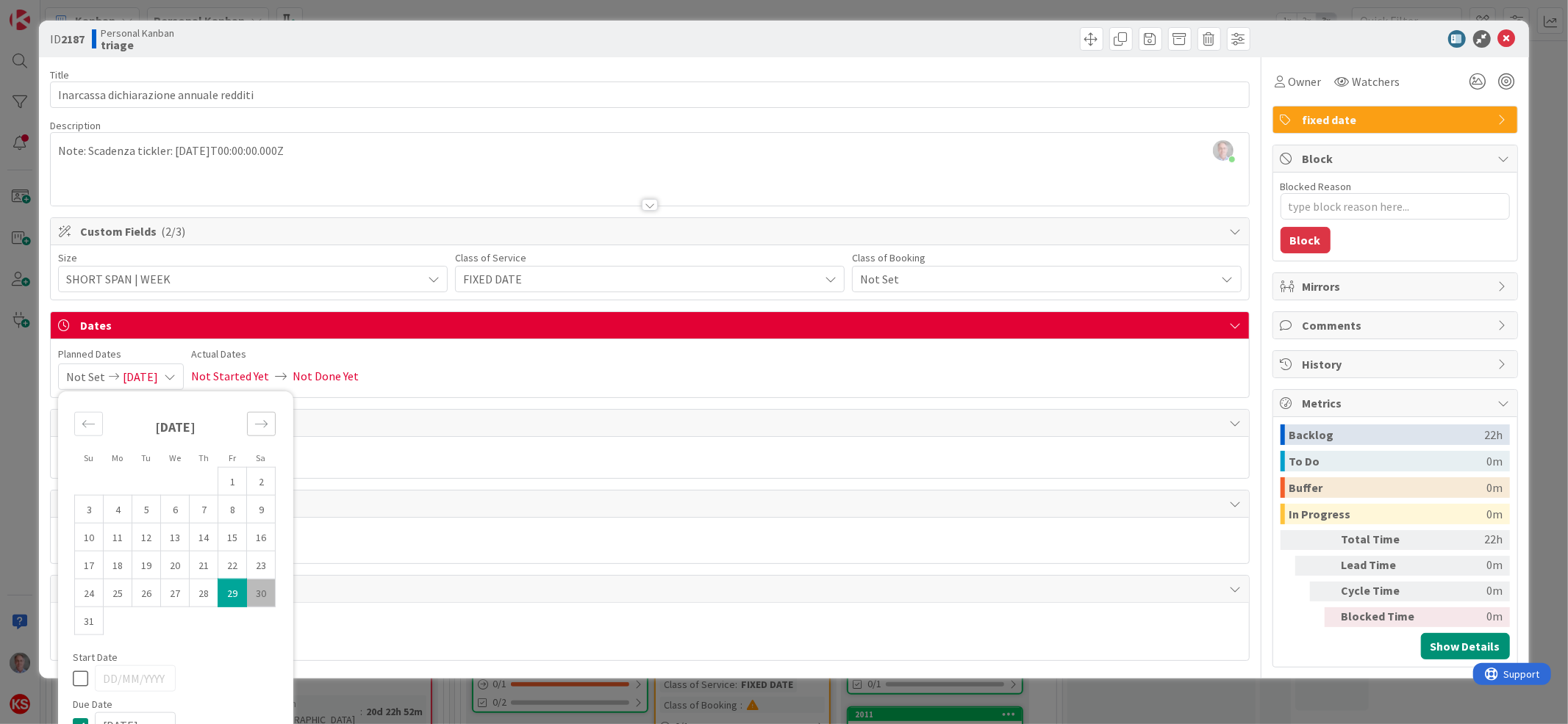
click at [270, 428] on div "Move forward to switch to the next month." at bounding box center [261, 424] width 28 height 24
click at [226, 597] on td "31" at bounding box center [233, 592] width 28 height 28
type input "[DATE]"
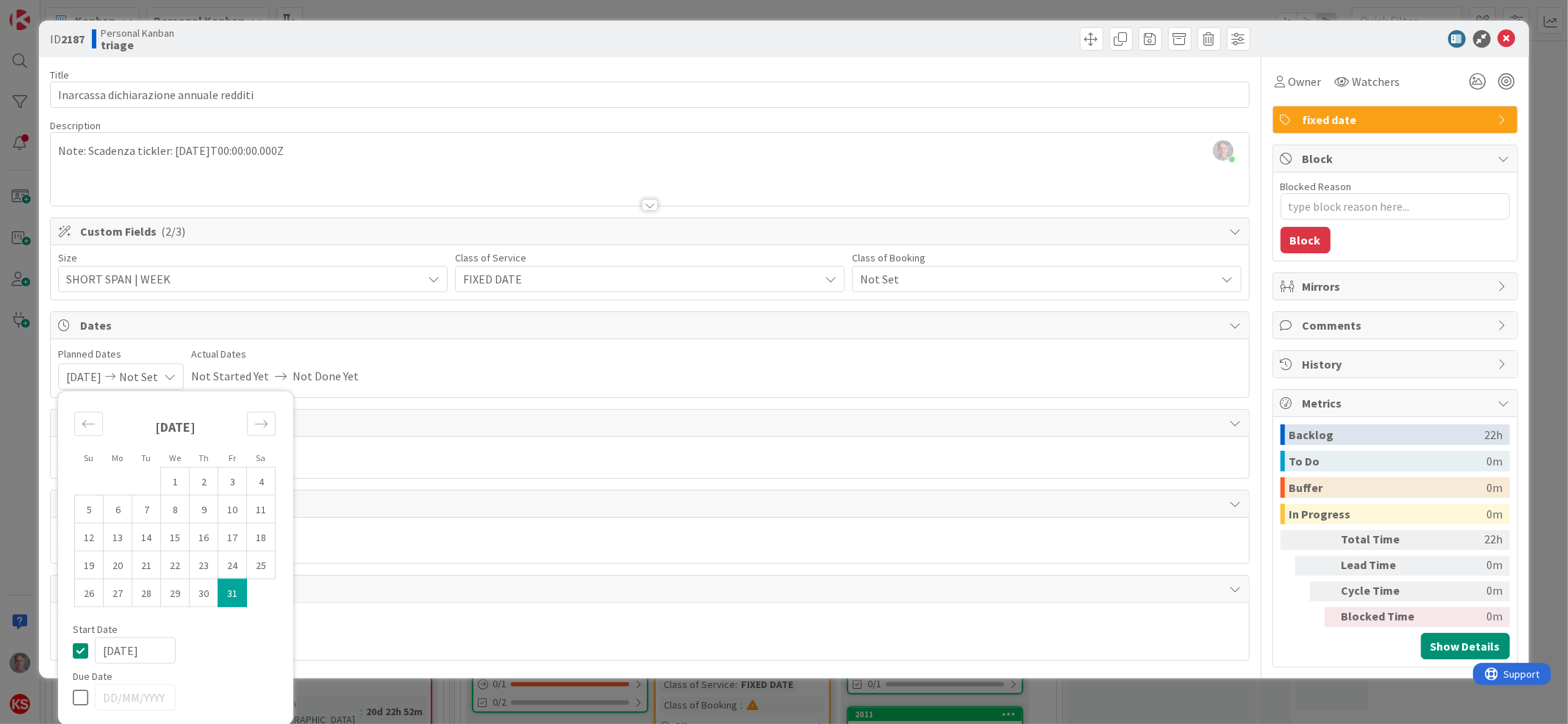
type textarea "x"
click at [84, 649] on icon at bounding box center [84, 650] width 22 height 17
type textarea "x"
click at [82, 697] on icon at bounding box center [84, 697] width 22 height 17
type input "[DATE]"
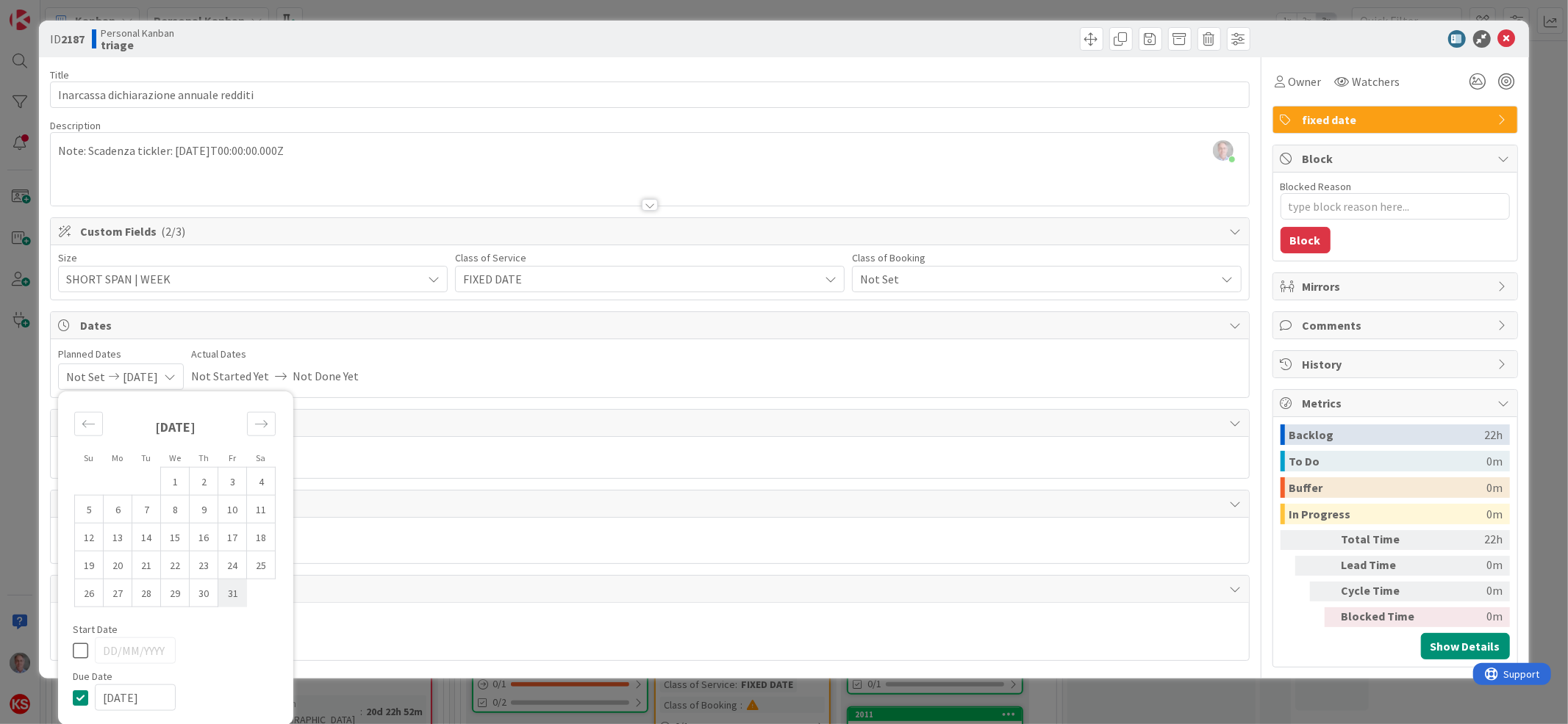
type textarea "x"
click at [233, 586] on td "31" at bounding box center [233, 592] width 28 height 28
type input "[DATE]"
click at [415, 286] on span "Not Set" at bounding box center [240, 279] width 348 height 20
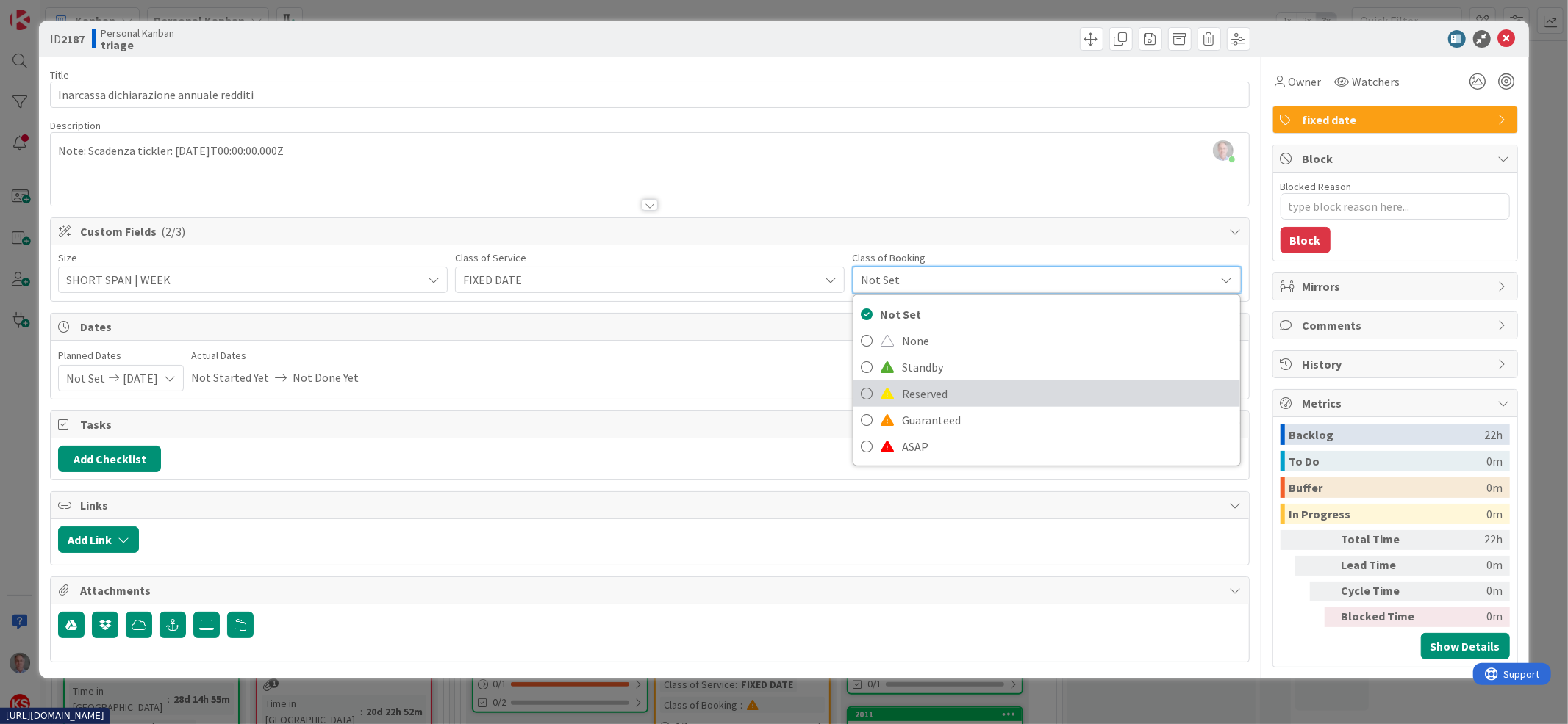
click at [928, 395] on span "Reserved" at bounding box center [1067, 394] width 331 height 22
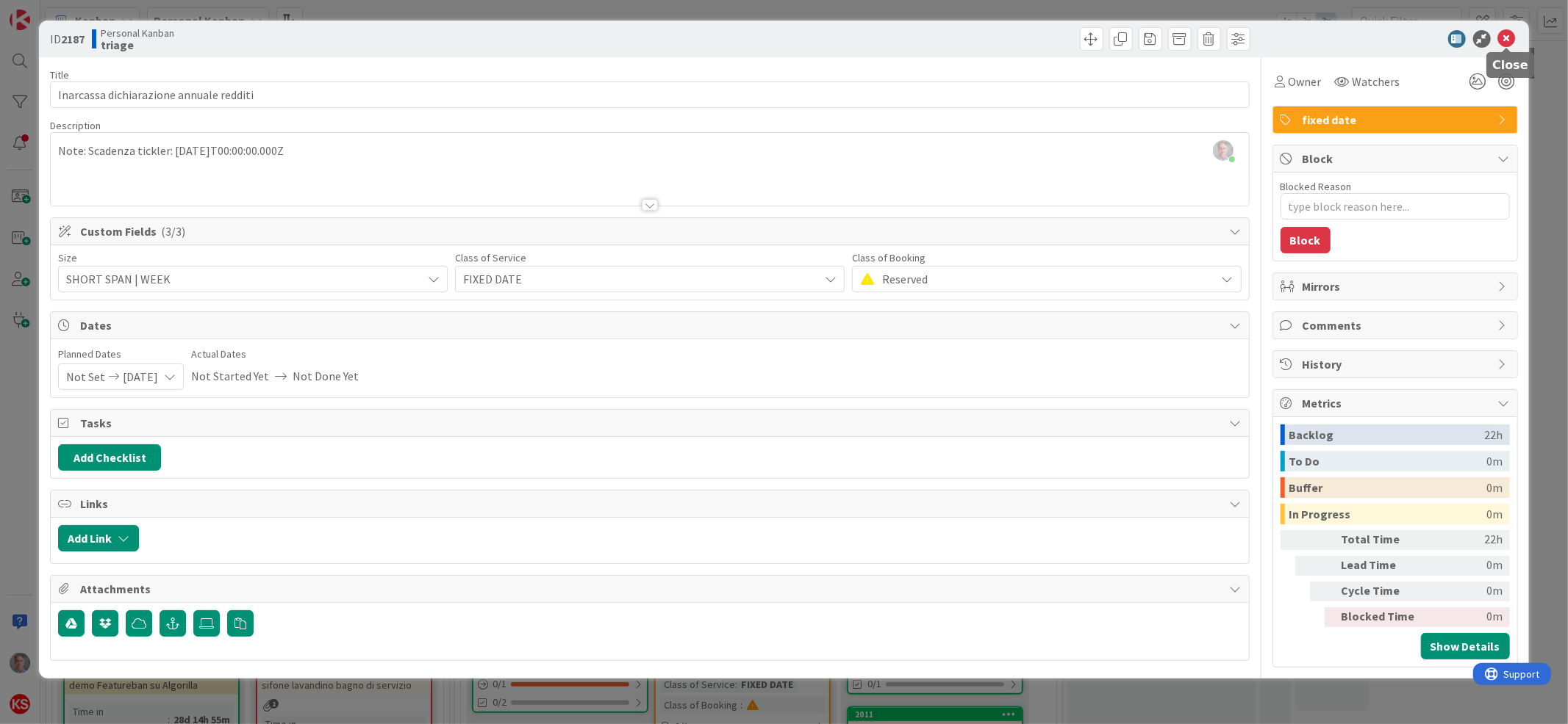
click at [1507, 35] on icon at bounding box center [1507, 39] width 17 height 17
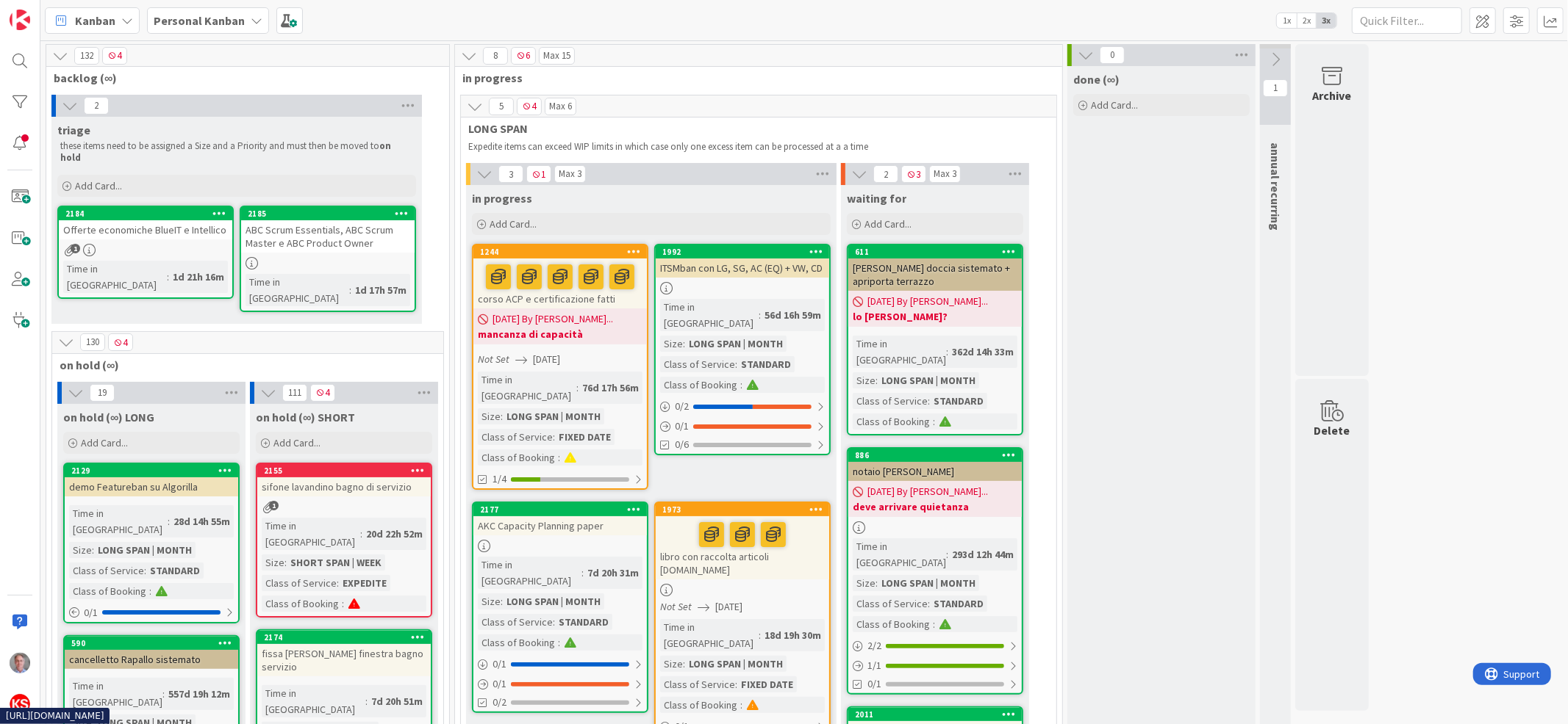
click at [374, 232] on div "ABC Scrum Essentials, ABC Scrum Master e ABC Product Owner" at bounding box center [328, 236] width 173 height 32
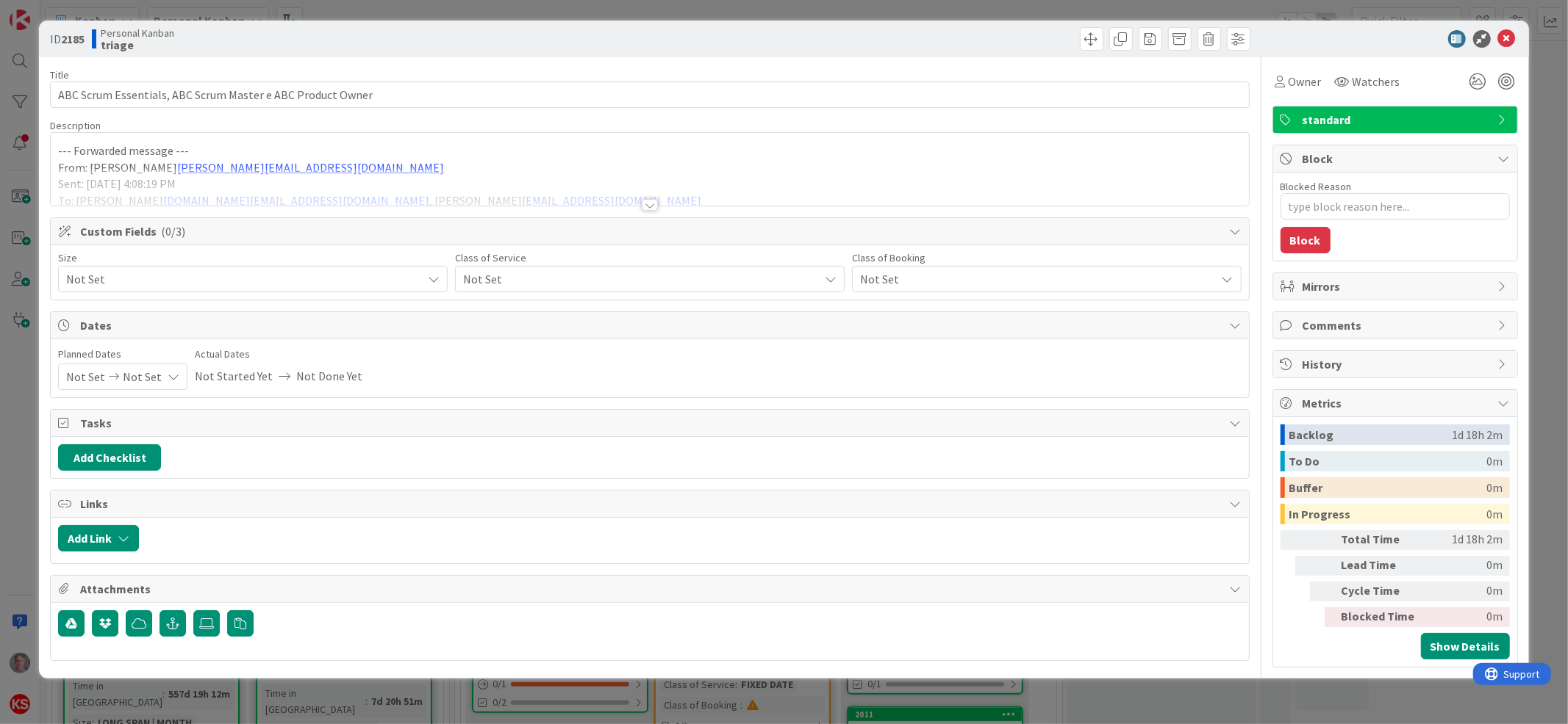
click at [385, 280] on span "Not Set" at bounding box center [240, 279] width 348 height 20
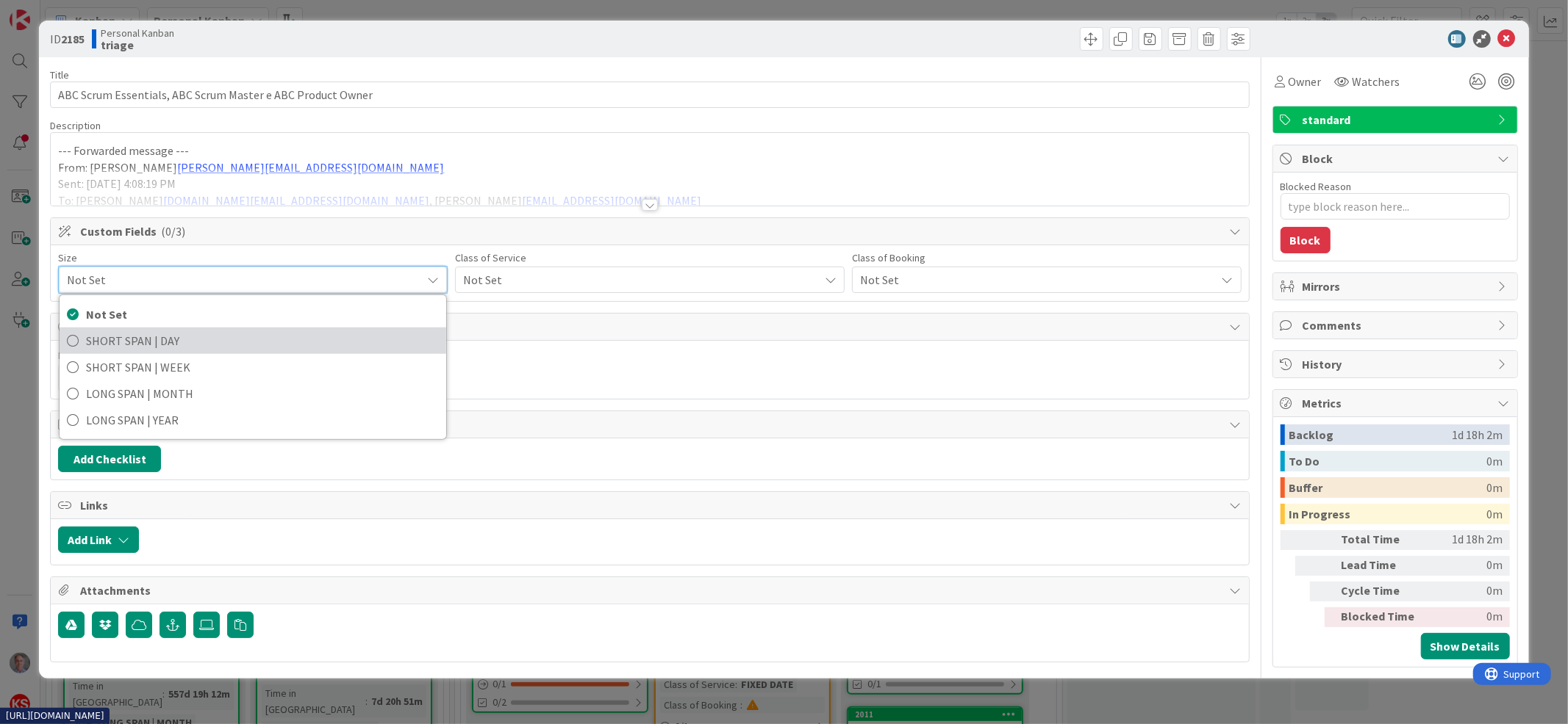
click at [188, 344] on span "SHORT SPAN | DAY" at bounding box center [263, 341] width 353 height 22
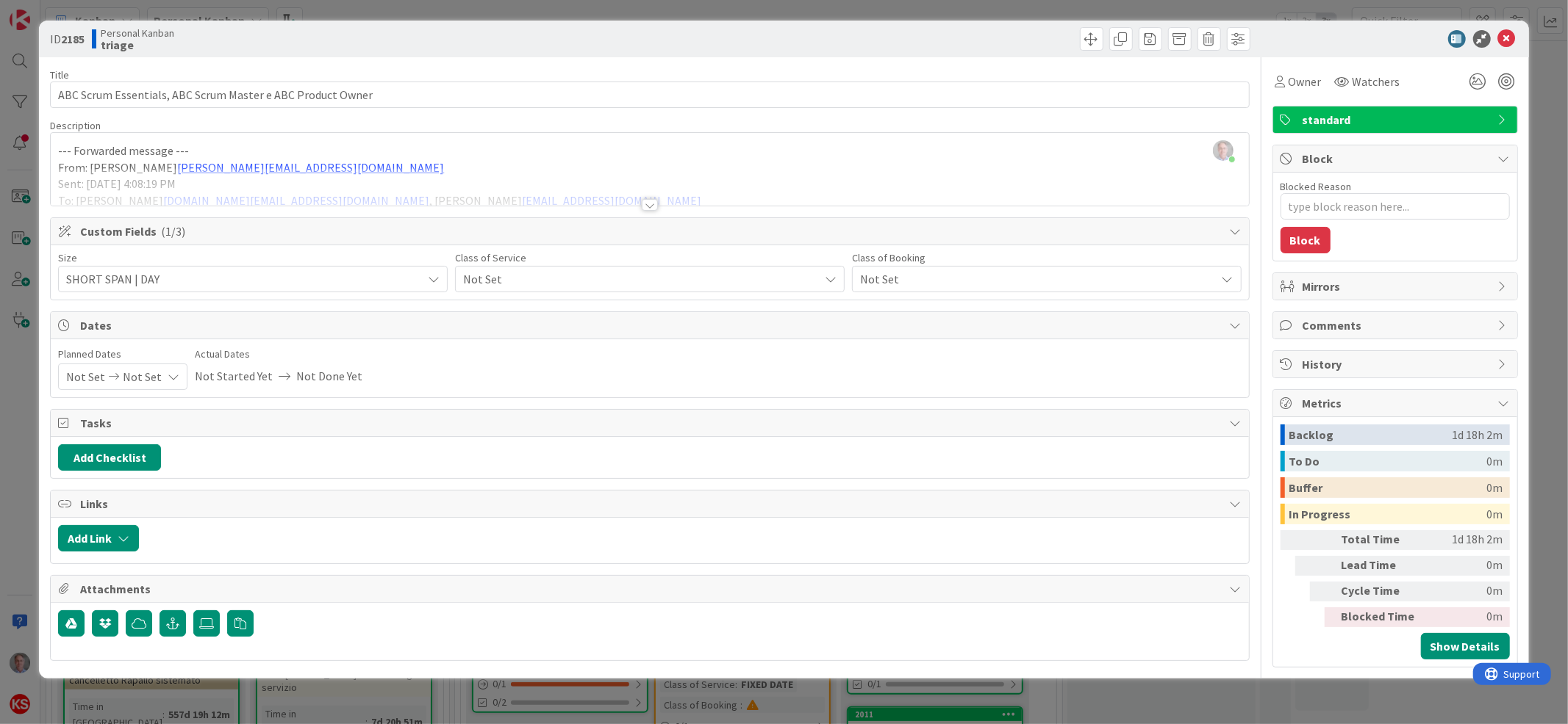
click at [415, 277] on span "Not Set" at bounding box center [240, 279] width 348 height 20
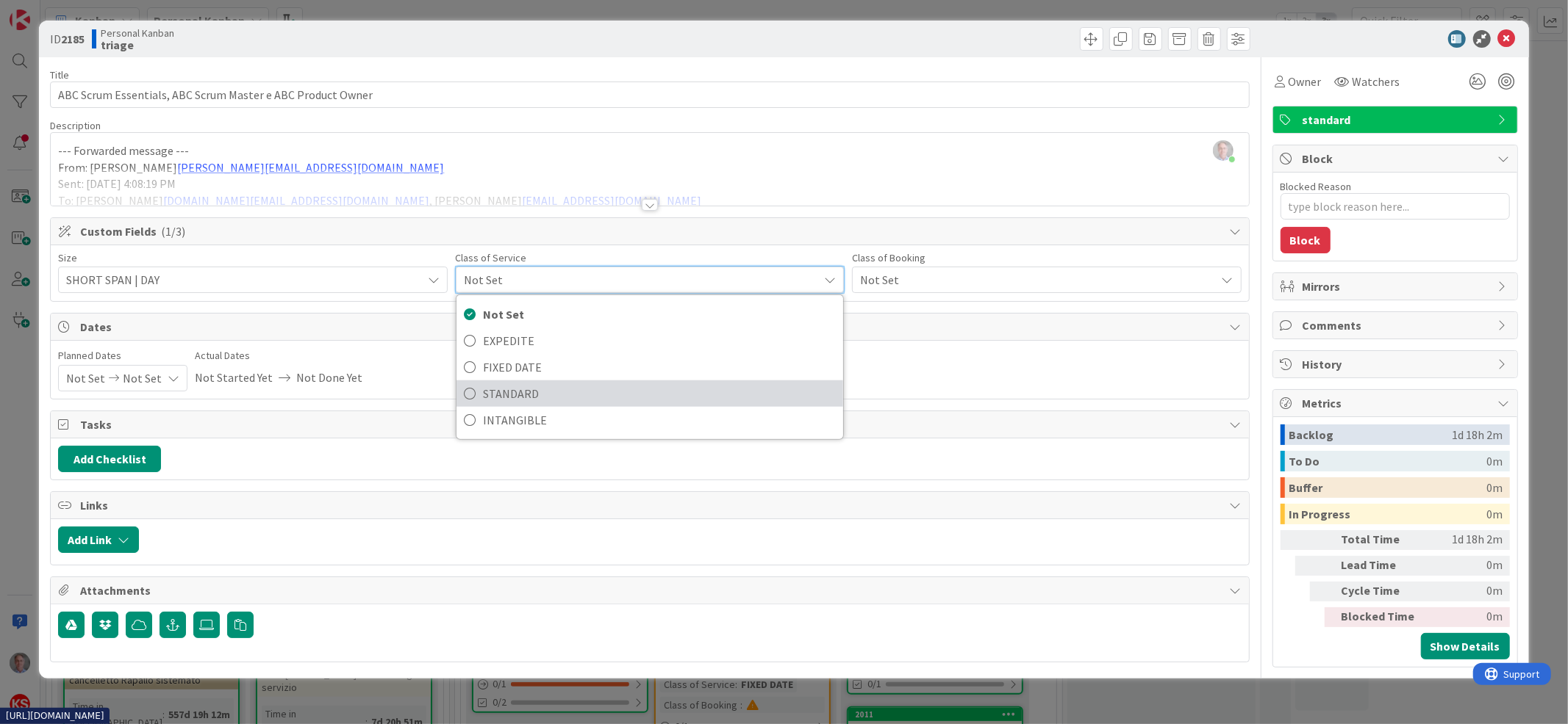
click at [523, 390] on span "STANDARD" at bounding box center [660, 394] width 353 height 22
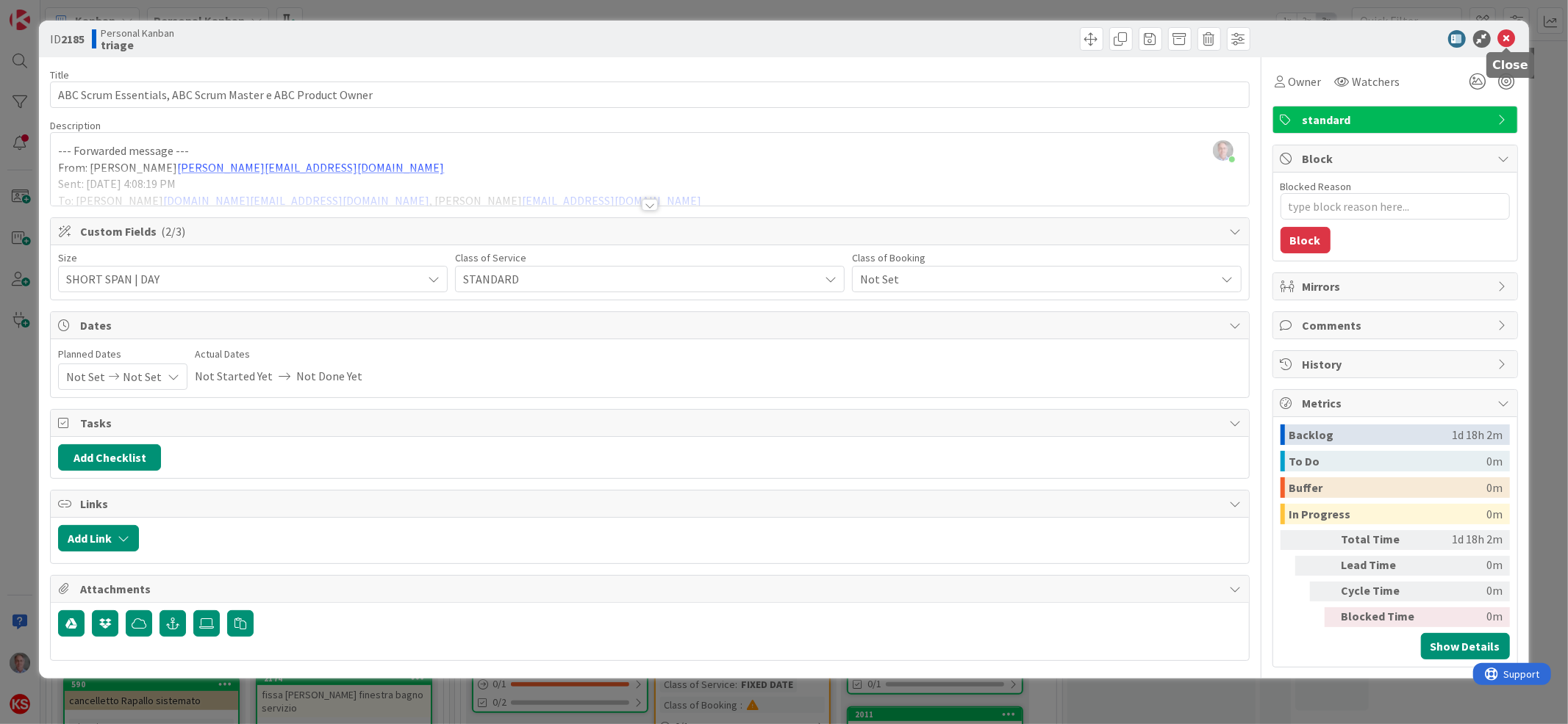
click at [1512, 40] on icon at bounding box center [1507, 39] width 17 height 17
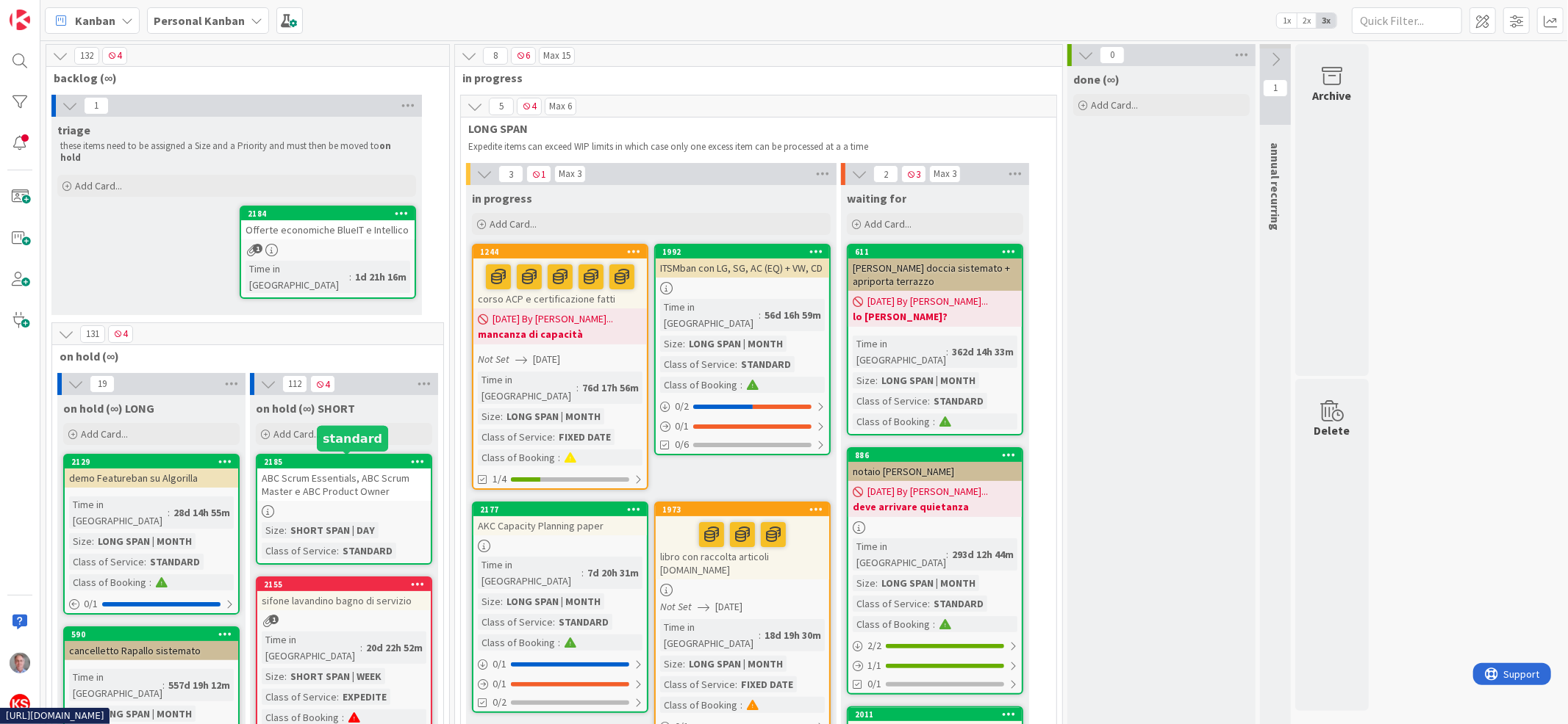
click at [356, 226] on link "2184 Offerte economiche BlueIT e Intellico 1 Time in Column : 1d 21h 16m" at bounding box center [328, 252] width 177 height 93
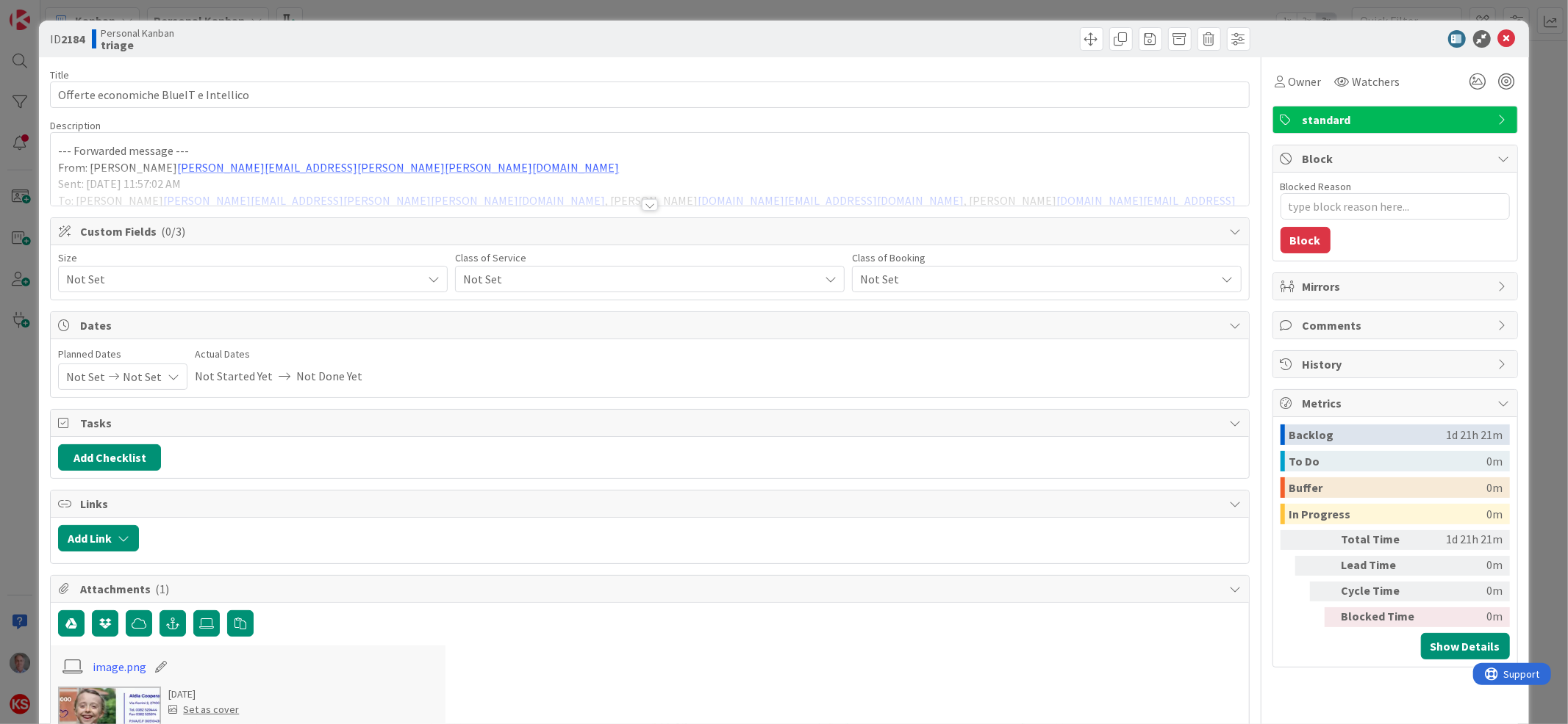
click at [264, 277] on span "Not Set" at bounding box center [240, 279] width 348 height 20
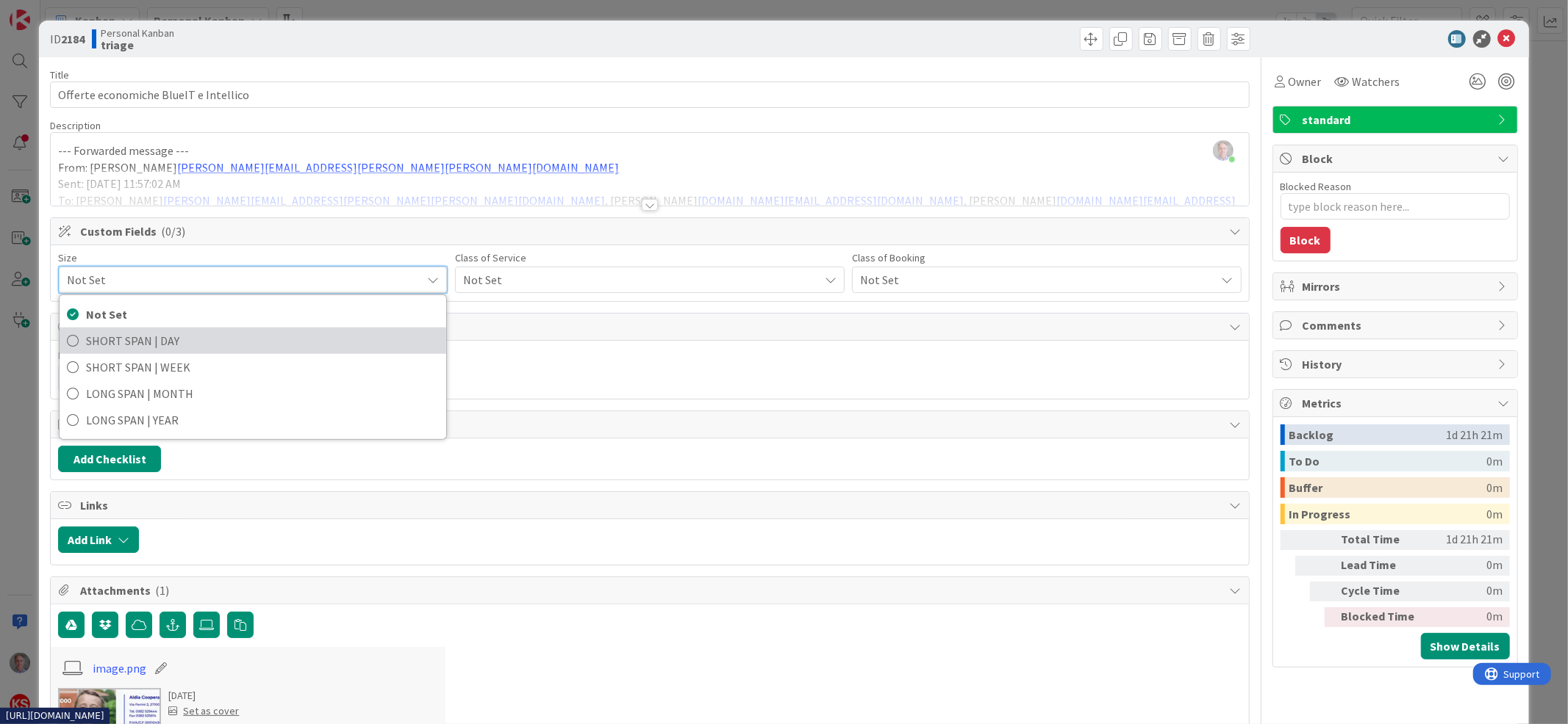
click at [242, 347] on span "SHORT SPAN | DAY" at bounding box center [263, 341] width 353 height 22
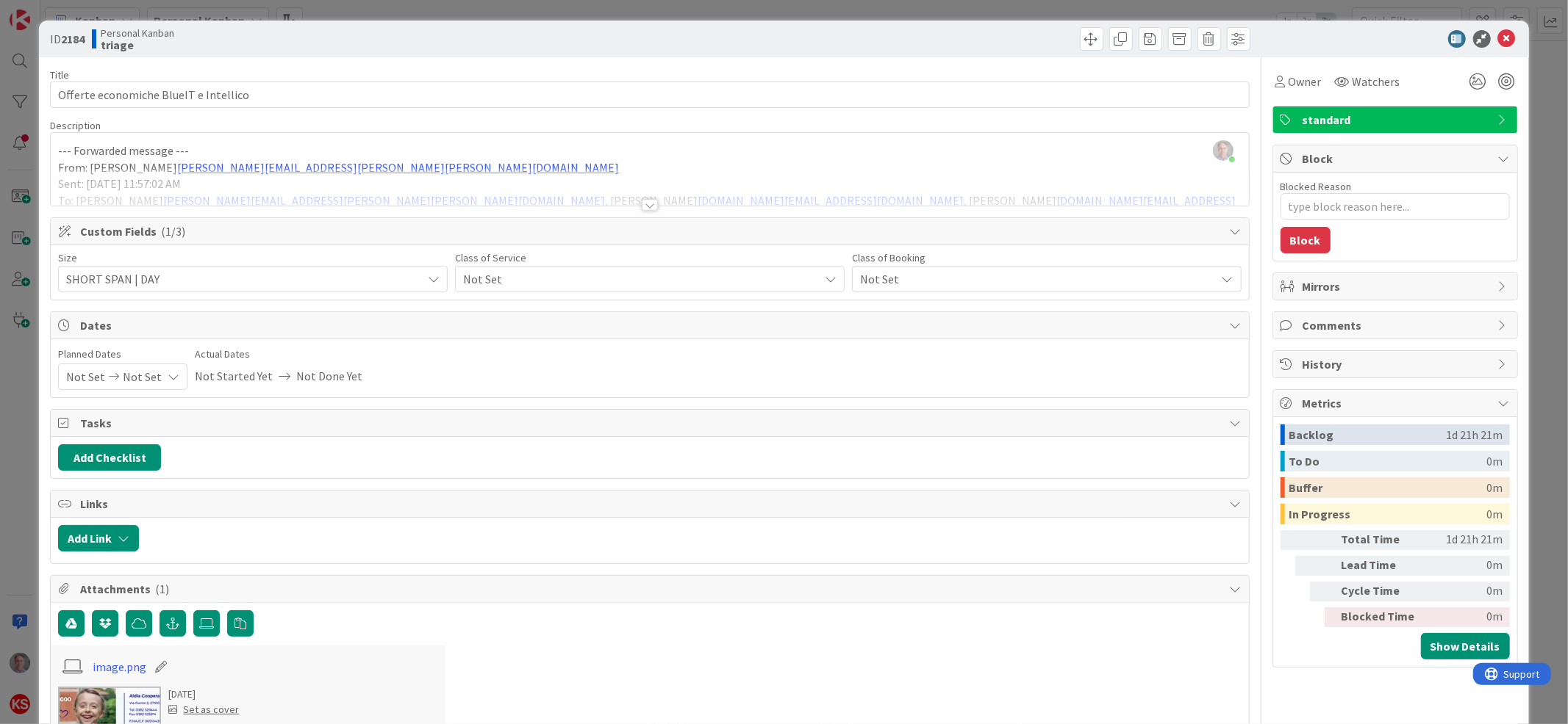
click at [415, 273] on span "Not Set" at bounding box center [240, 279] width 348 height 20
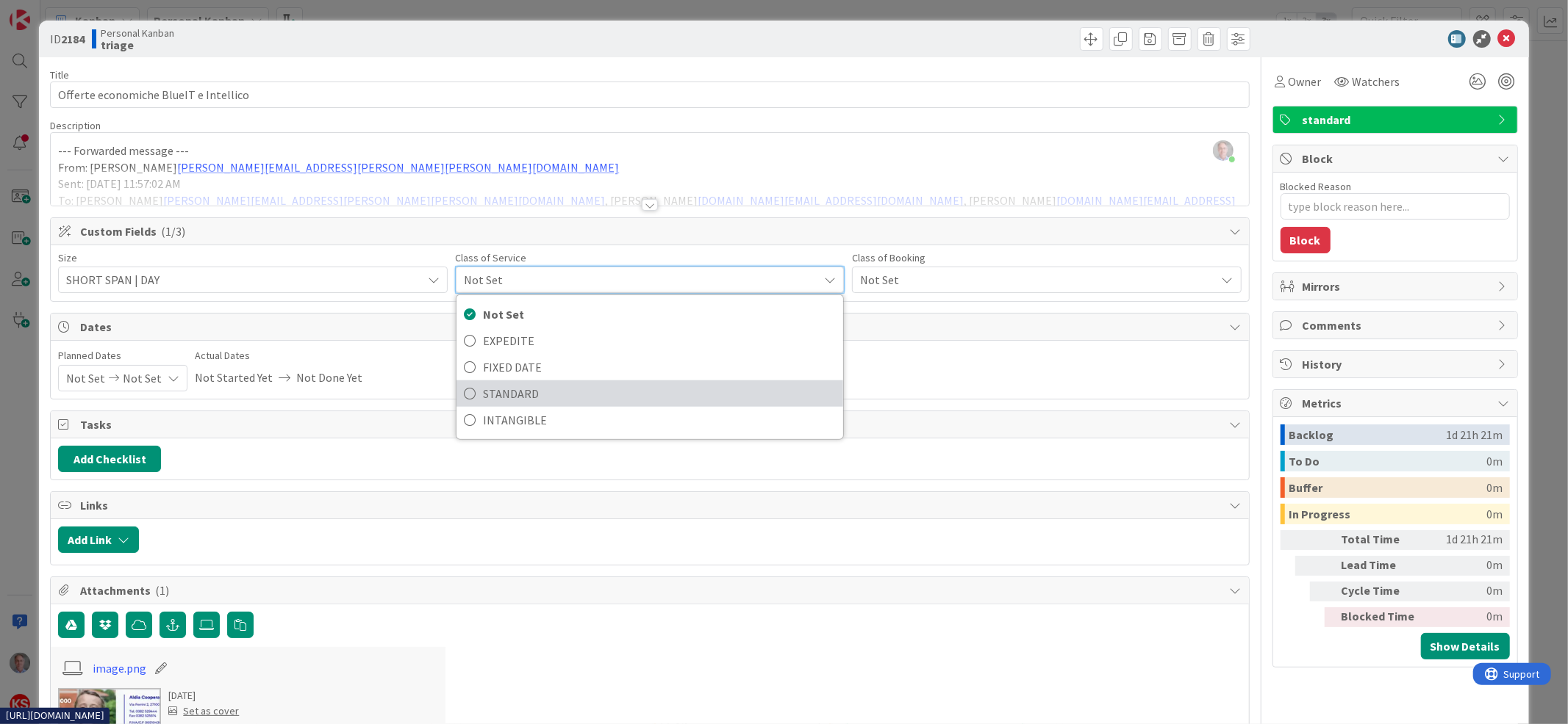
click at [549, 391] on span "STANDARD" at bounding box center [660, 394] width 353 height 22
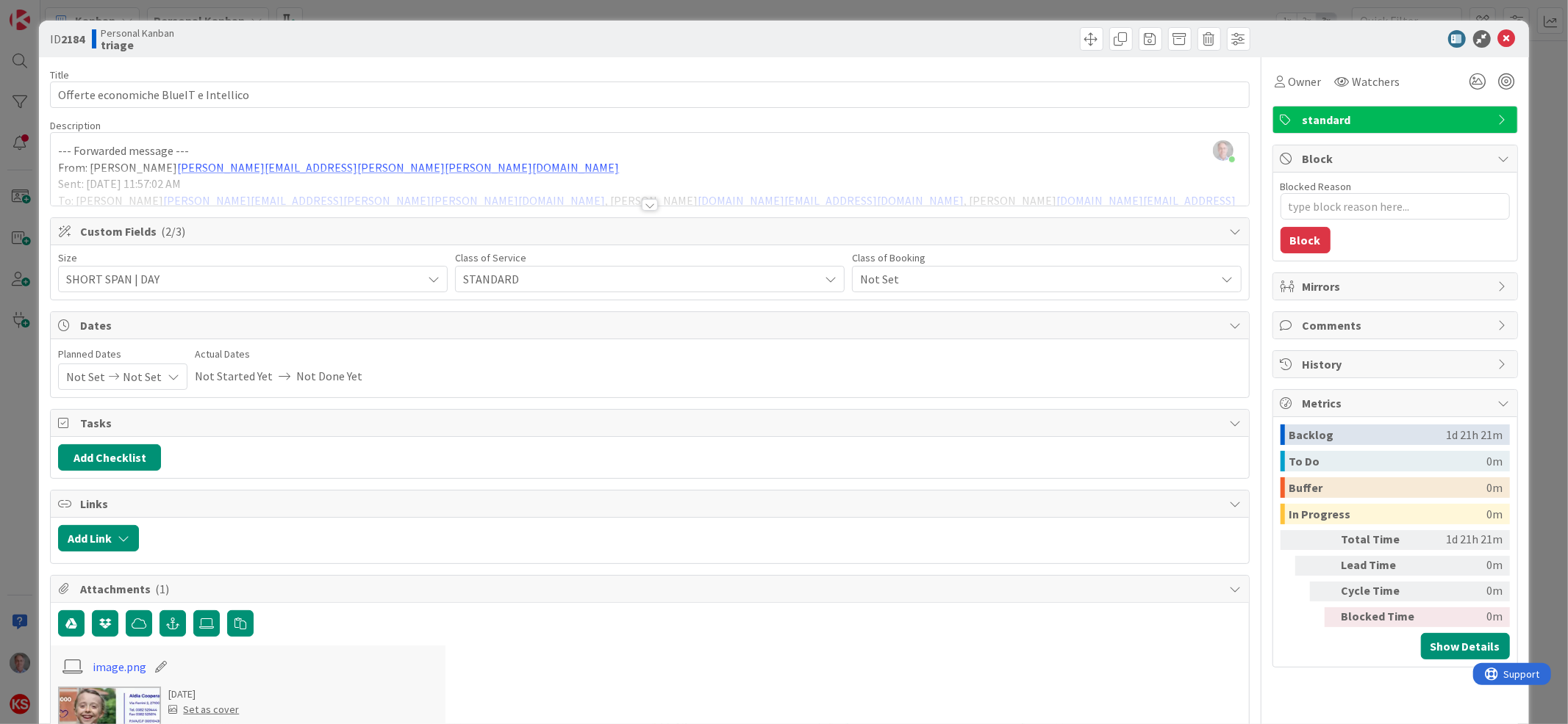
type textarea "x"
click at [1498, 35] on icon at bounding box center [1507, 39] width 17 height 17
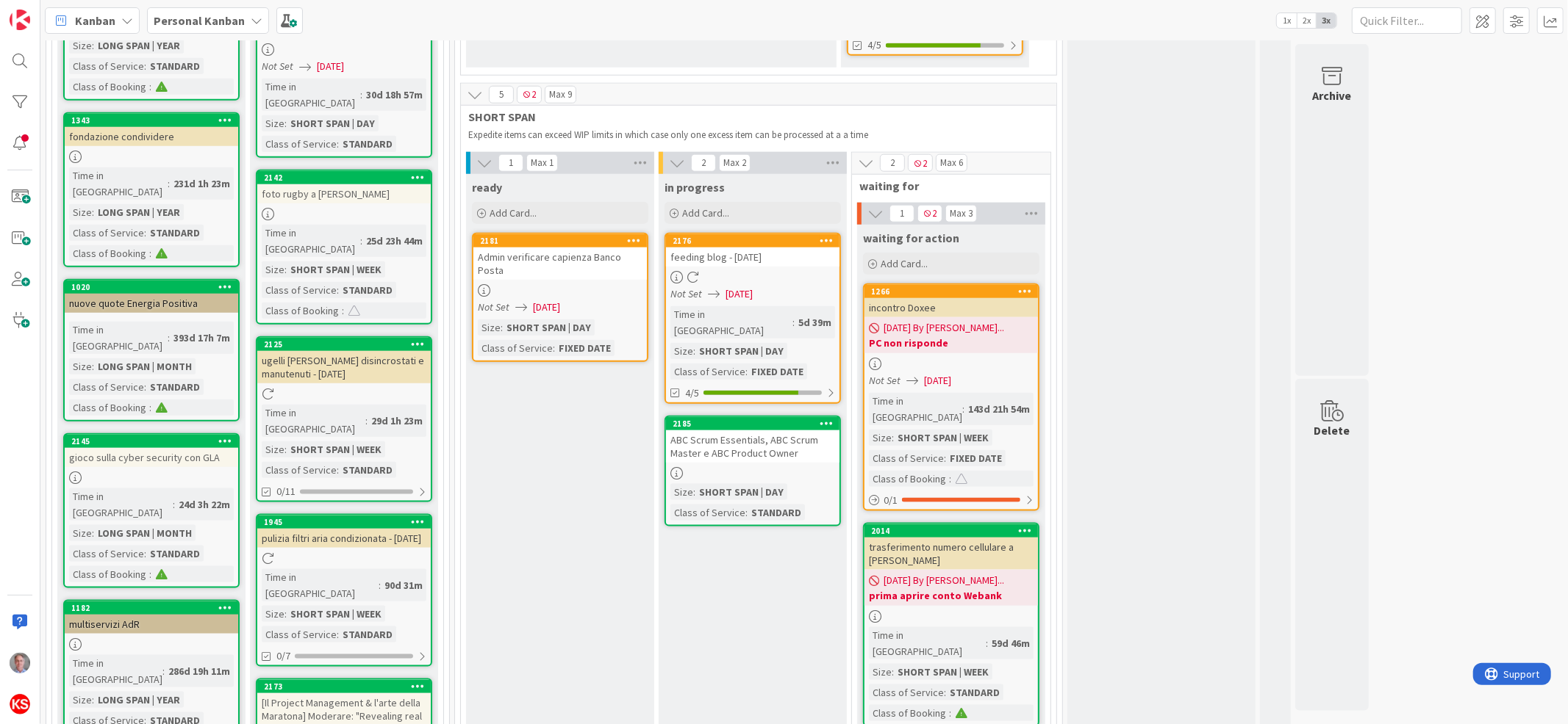
scroll to position [1354, 0]
